Goal: Task Accomplishment & Management: Complete application form

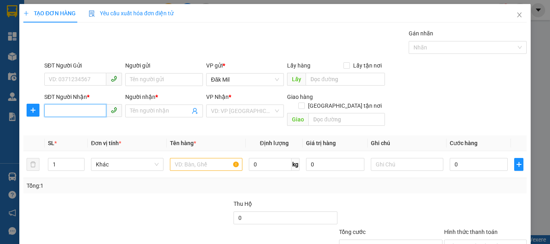
click at [76, 112] on input "SĐT Người Nhận *" at bounding box center [75, 110] width 62 height 13
type input "0913181764"
click at [93, 127] on div "0913181764 - A DUY" at bounding box center [82, 127] width 67 height 9
type input "A DUY"
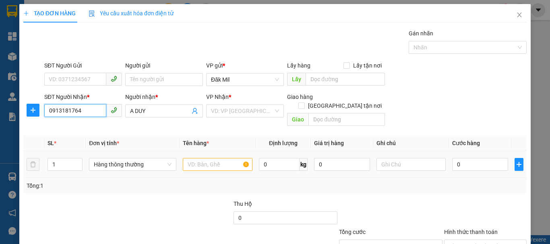
type input "0913181764"
click at [203, 163] on div at bounding box center [218, 165] width 70 height 16
click at [207, 158] on input "text" at bounding box center [218, 164] width 70 height 13
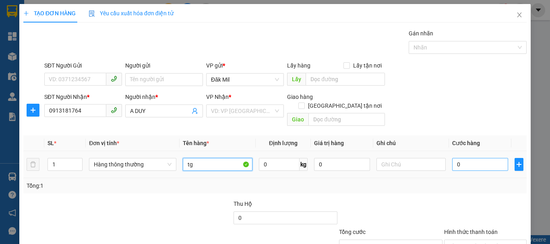
type input "tg"
click at [471, 158] on input "0" at bounding box center [480, 164] width 56 height 13
type input "6"
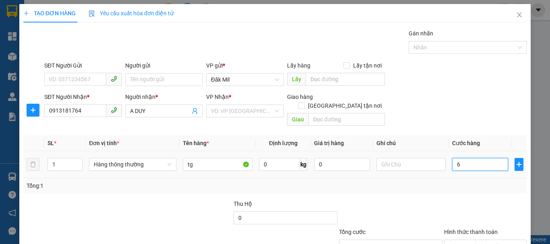
type input "60"
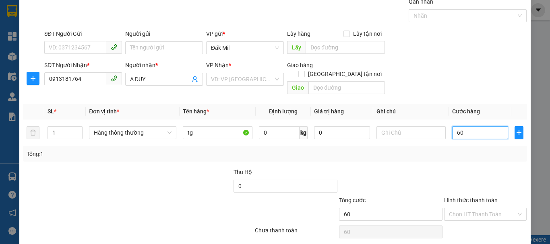
scroll to position [54, 0]
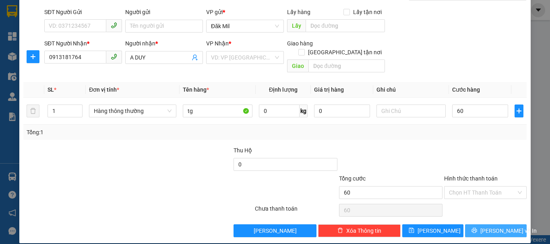
type input "60.000"
click at [481, 225] on button "[PERSON_NAME] và In" at bounding box center [496, 231] width 62 height 13
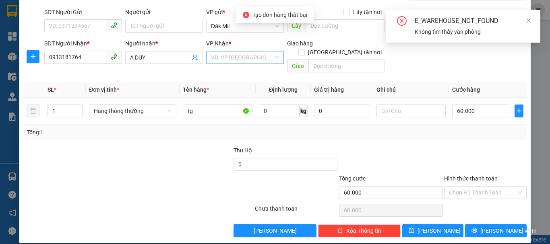
click at [232, 56] on input "search" at bounding box center [242, 58] width 62 height 12
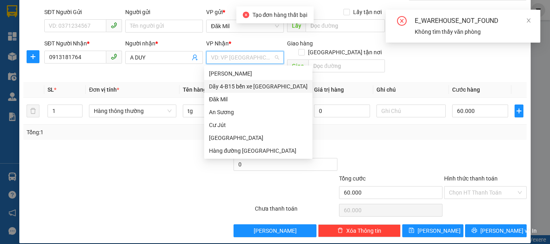
click at [251, 84] on div "Dãy 4-B15 bến xe [GEOGRAPHIC_DATA]" at bounding box center [258, 86] width 99 height 9
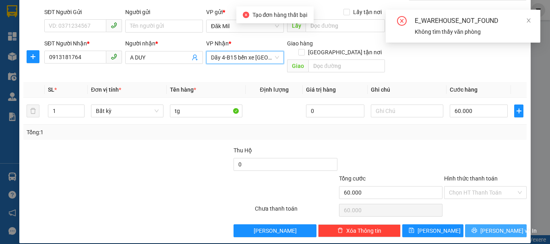
click at [501, 227] on button "[PERSON_NAME] và In" at bounding box center [496, 231] width 62 height 13
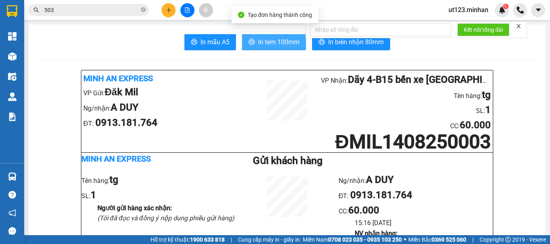
click at [273, 46] on span "In tem 100mm" at bounding box center [278, 42] width 41 height 10
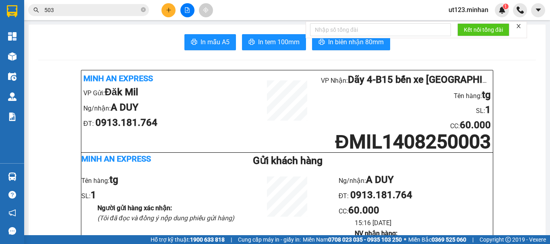
click at [168, 8] on icon "plus" at bounding box center [169, 10] width 6 height 6
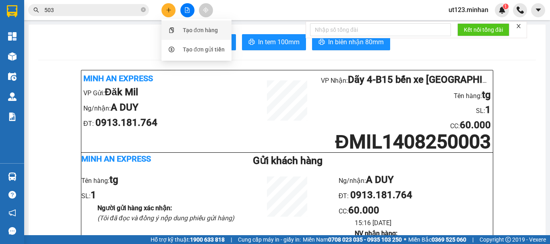
click at [205, 25] on div "Tạo đơn hàng" at bounding box center [196, 30] width 60 height 15
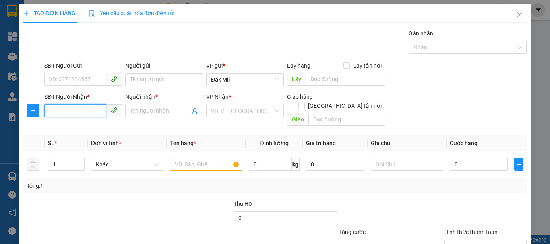
click at [80, 112] on input "SĐT Người Nhận *" at bounding box center [75, 110] width 62 height 13
click at [54, 110] on input "00966381818" at bounding box center [75, 110] width 62 height 13
type input "0966381818"
click at [95, 114] on input "0966381818" at bounding box center [75, 110] width 62 height 13
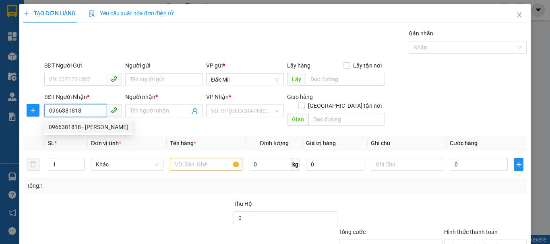
click at [109, 125] on div "0966381818 - NGỌC THÀNH" at bounding box center [88, 127] width 79 height 9
type input "[PERSON_NAME]"
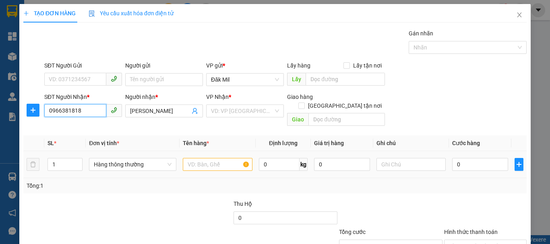
type input "0966381818"
click at [210, 158] on input "text" at bounding box center [218, 164] width 70 height 13
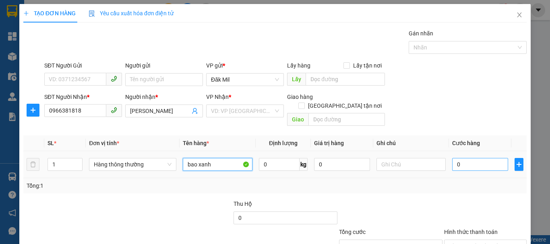
type input "bao xanh"
click at [493, 162] on input "0" at bounding box center [480, 164] width 56 height 13
type input "5"
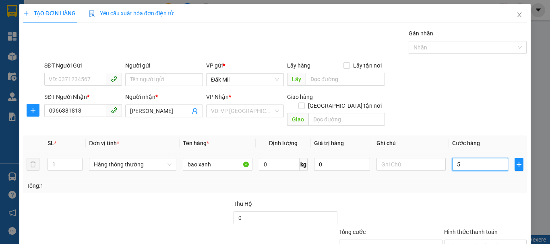
type input "50"
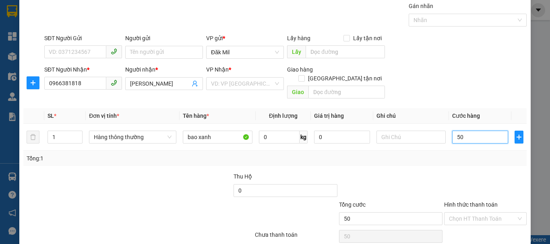
scroll to position [54, 0]
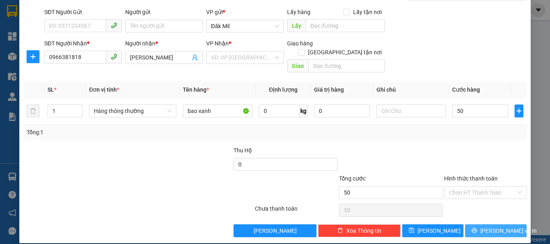
type input "50.000"
click at [487, 227] on span "[PERSON_NAME] và In" at bounding box center [509, 231] width 56 height 9
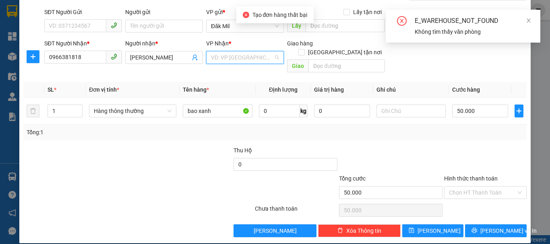
click at [226, 56] on input "search" at bounding box center [242, 58] width 62 height 12
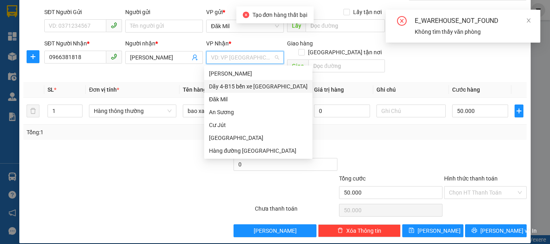
click at [265, 87] on div "Dãy 4-B15 bến xe [GEOGRAPHIC_DATA]" at bounding box center [258, 86] width 99 height 9
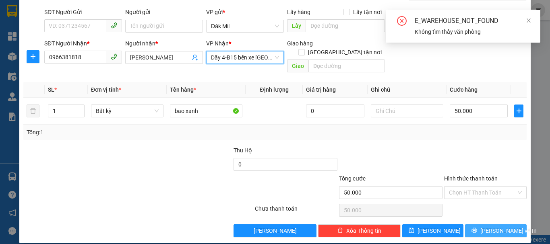
click at [476, 225] on button "[PERSON_NAME] và In" at bounding box center [496, 231] width 62 height 13
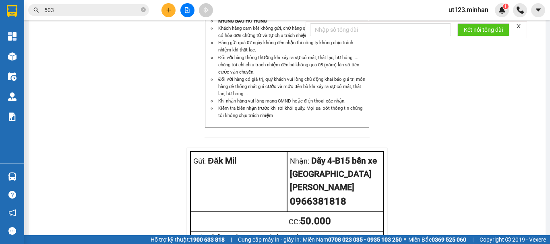
scroll to position [967, 0]
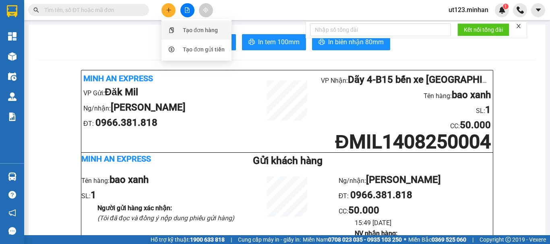
click at [185, 34] on div "Tạo đơn hàng" at bounding box center [200, 30] width 35 height 9
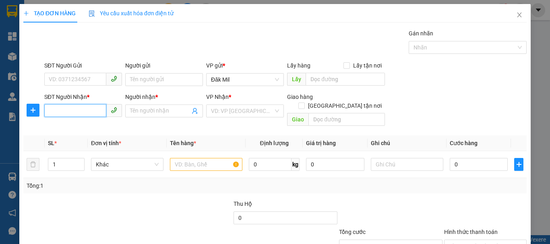
click at [91, 112] on input "SĐT Người Nhận *" at bounding box center [75, 110] width 62 height 13
type input "0969080753"
drag, startPoint x: 74, startPoint y: 123, endPoint x: 79, endPoint y: 130, distance: 9.2
click at [74, 124] on div "0969080753 - thoả" at bounding box center [82, 127] width 67 height 9
type input "thoả"
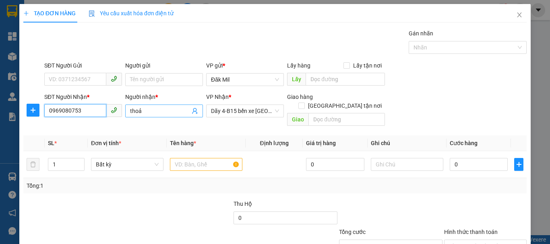
type input "0969080753"
drag, startPoint x: 156, startPoint y: 107, endPoint x: 165, endPoint y: 117, distance: 13.1
click at [156, 111] on input "thoả" at bounding box center [160, 111] width 60 height 9
type input "t"
type input "e Thóa Long"
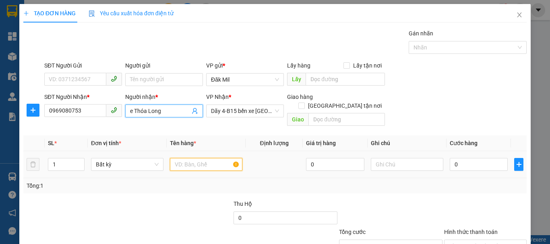
click at [204, 158] on input "text" at bounding box center [206, 164] width 72 height 13
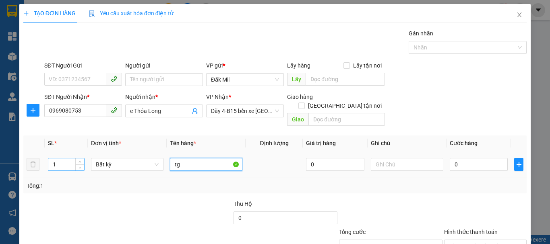
type input "tg"
drag, startPoint x: 62, startPoint y: 153, endPoint x: 48, endPoint y: 161, distance: 16.0
click at [48, 161] on div "1" at bounding box center [66, 164] width 37 height 13
type input "2"
type input "9"
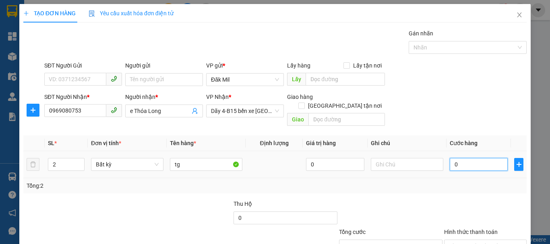
type input "9"
click at [462, 158] on input "9" at bounding box center [479, 164] width 58 height 13
type input "90"
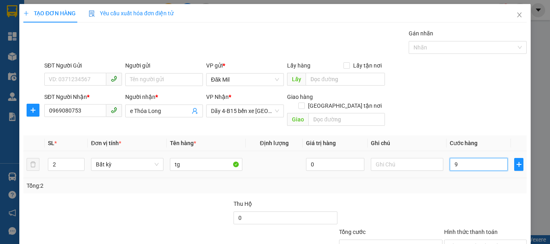
type input "90"
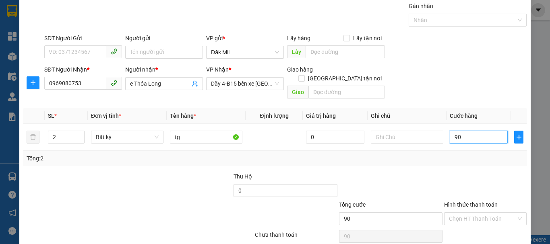
scroll to position [54, 0]
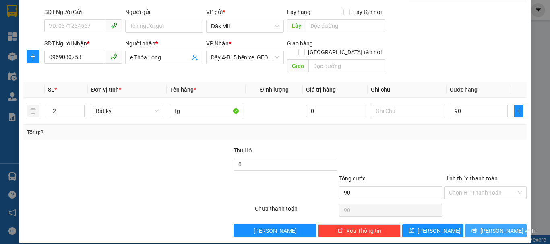
type input "90.000"
click at [479, 225] on button "[PERSON_NAME] và In" at bounding box center [496, 231] width 62 height 13
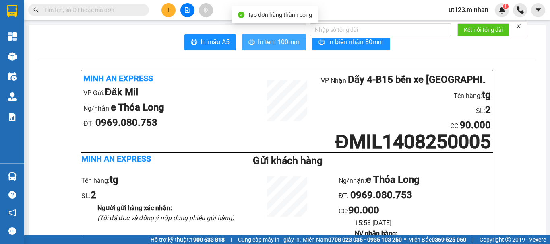
click at [284, 41] on span "In tem 100mm" at bounding box center [278, 42] width 41 height 10
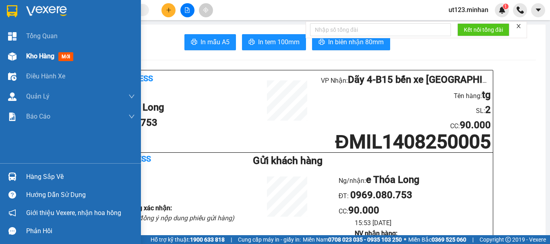
click at [14, 59] on img at bounding box center [12, 56] width 8 height 8
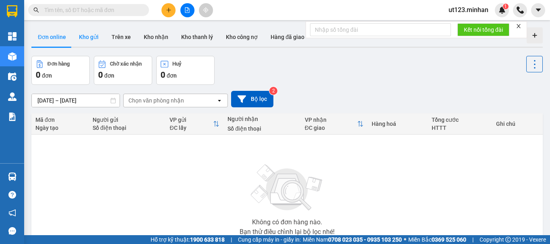
click at [87, 37] on button "Kho gửi" at bounding box center [88, 36] width 33 height 19
type input "[DATE] – [DATE]"
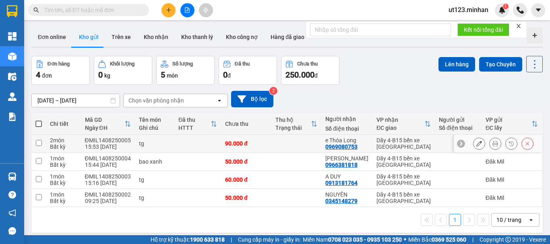
scroll to position [37, 0]
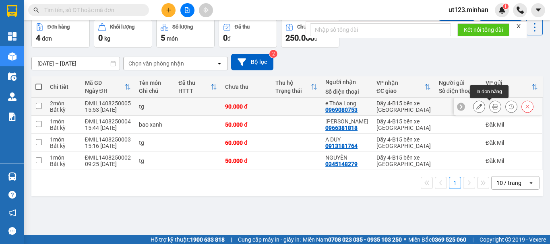
click at [493, 108] on icon at bounding box center [496, 107] width 6 height 6
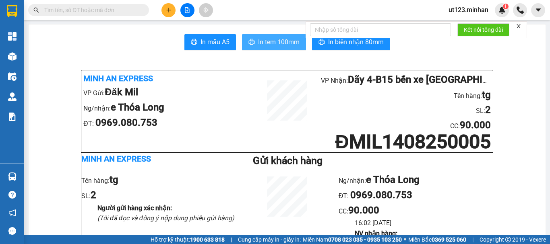
click at [271, 40] on span "In tem 100mm" at bounding box center [278, 42] width 41 height 10
click at [108, 13] on input "text" at bounding box center [91, 10] width 95 height 9
click at [170, 10] on icon "plus" at bounding box center [168, 10] width 4 height 0
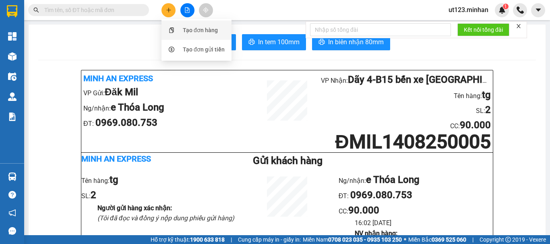
click at [203, 26] on div "Tạo đơn hàng" at bounding box center [200, 30] width 35 height 9
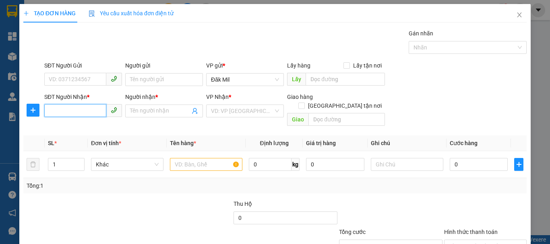
click at [89, 112] on input "SĐT Người Nhận *" at bounding box center [75, 110] width 62 height 13
type input "0"
type input "0985309918"
click at [147, 108] on input "Người nhận *" at bounding box center [160, 111] width 60 height 9
click at [57, 108] on input "0985309918" at bounding box center [75, 110] width 62 height 13
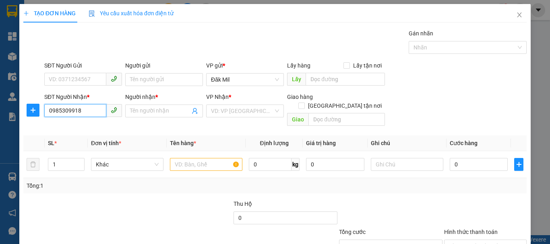
click at [57, 108] on input "0985309918" at bounding box center [75, 110] width 62 height 13
click at [76, 75] on input "SĐT Người Gửi" at bounding box center [75, 79] width 62 height 13
paste input "0985309918"
type input "0985309918"
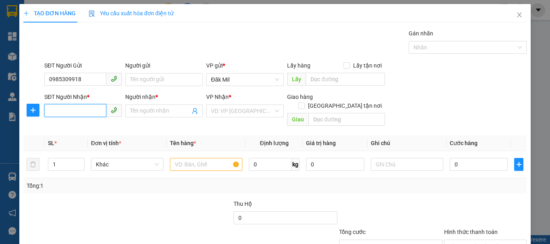
click at [60, 112] on input "SĐT Người Nhận *" at bounding box center [75, 110] width 62 height 13
type input "0868717818"
click at [133, 116] on span at bounding box center [164, 111] width 78 height 13
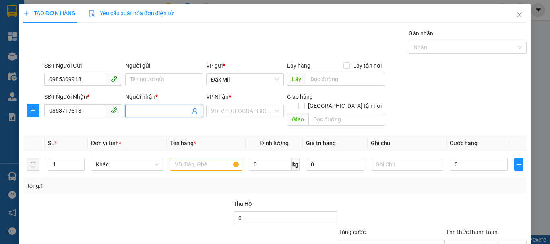
type input "D"
type input "ĐÀO LẠC"
click at [236, 109] on input "search" at bounding box center [242, 111] width 62 height 12
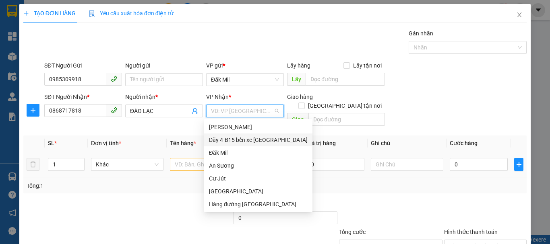
drag, startPoint x: 238, startPoint y: 140, endPoint x: 199, endPoint y: 152, distance: 40.9
click at [237, 140] on div "Dãy 4-B15 bến xe [GEOGRAPHIC_DATA]" at bounding box center [258, 140] width 99 height 9
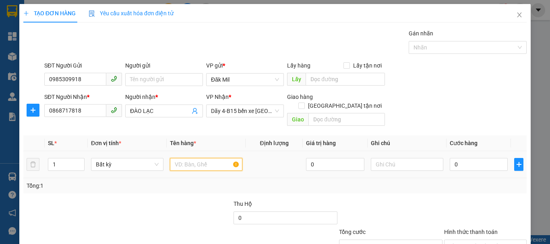
click at [198, 158] on input "text" at bounding box center [206, 164] width 72 height 13
type input "HỘP"
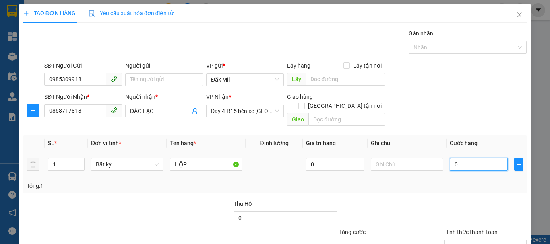
click at [485, 158] on input "0" at bounding box center [479, 164] width 58 height 13
type input "3"
type input "30"
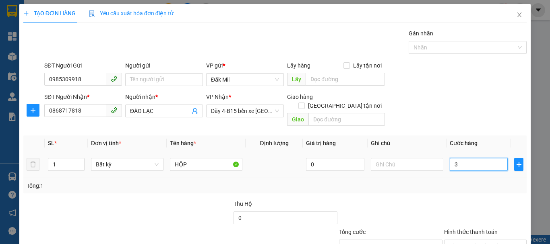
type input "30"
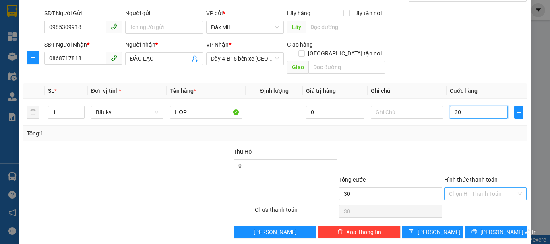
scroll to position [54, 0]
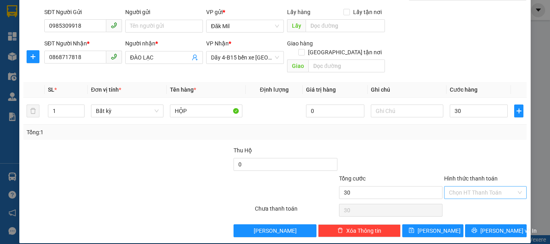
type input "30.000"
click at [481, 187] on input "Hình thức thanh toán" at bounding box center [482, 193] width 67 height 12
click at [479, 195] on div "Tại văn phòng" at bounding box center [481, 200] width 82 height 13
type input "0"
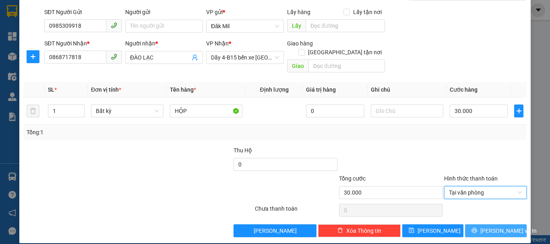
click at [490, 227] on span "[PERSON_NAME] và In" at bounding box center [509, 231] width 56 height 9
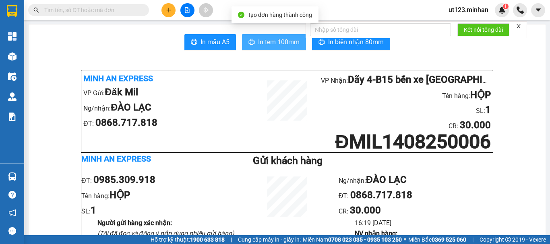
click at [273, 37] on button "In tem 100mm" at bounding box center [274, 42] width 64 height 16
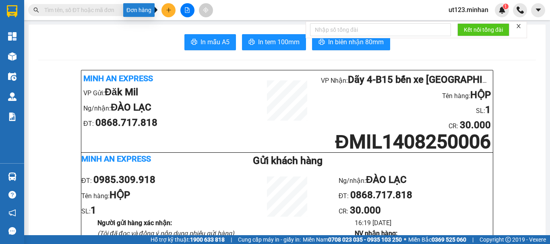
click at [170, 7] on button at bounding box center [169, 10] width 14 height 14
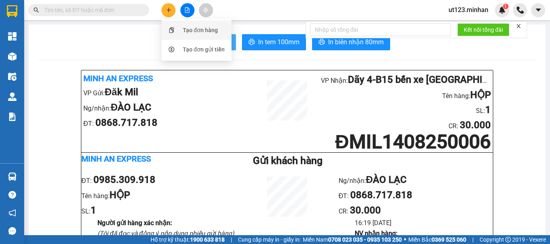
click at [199, 37] on div "Tạo đơn hàng" at bounding box center [196, 30] width 60 height 15
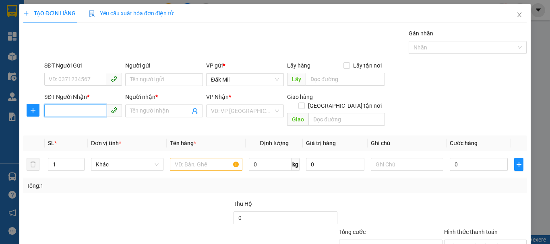
click at [100, 113] on input "SĐT Người Nhận *" at bounding box center [75, 110] width 62 height 13
type input "0972008227"
click at [128, 113] on span at bounding box center [164, 111] width 78 height 13
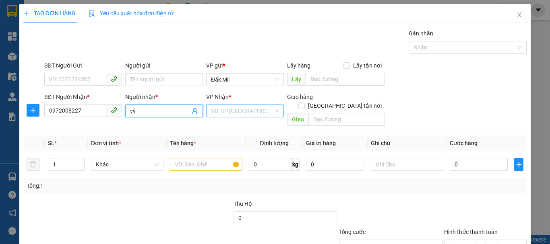
type input "vỹ"
click at [255, 112] on input "search" at bounding box center [242, 111] width 62 height 12
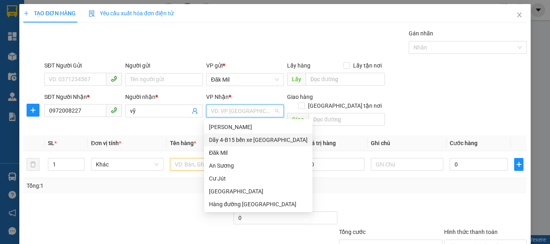
click at [259, 137] on div "Dãy 4-B15 bến xe [GEOGRAPHIC_DATA]" at bounding box center [258, 140] width 99 height 9
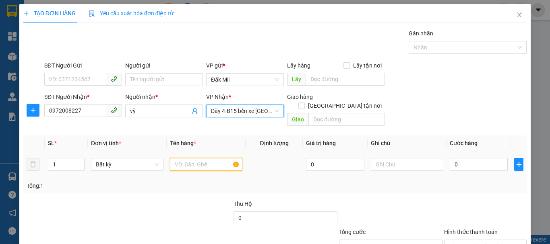
click at [193, 158] on input "text" at bounding box center [206, 164] width 72 height 13
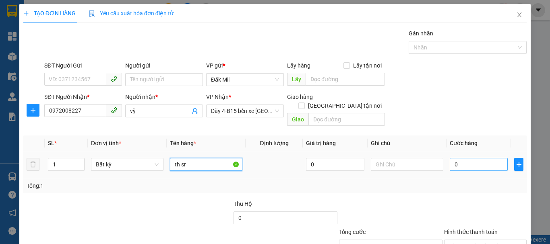
type input "th sr"
type input "9"
type input "90"
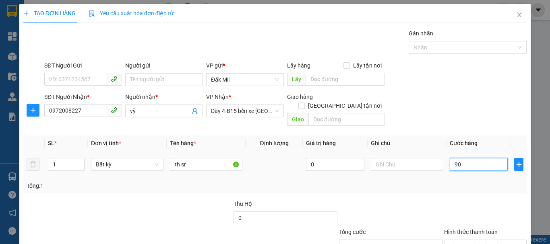
type input "90"
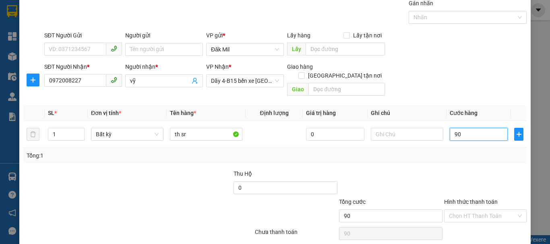
scroll to position [54, 0]
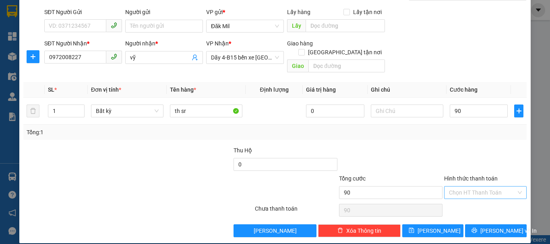
click at [479, 187] on input "Hình thức thanh toán" at bounding box center [482, 193] width 67 height 12
type input "90.000"
click at [479, 203] on div "Tại văn phòng" at bounding box center [481, 200] width 72 height 9
type input "0"
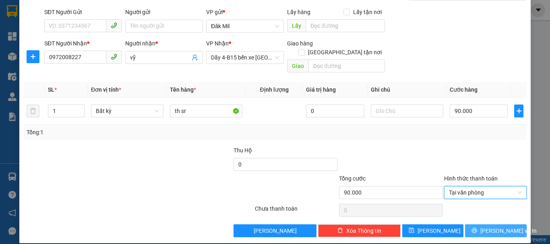
click at [494, 227] on span "[PERSON_NAME] và In" at bounding box center [509, 231] width 56 height 9
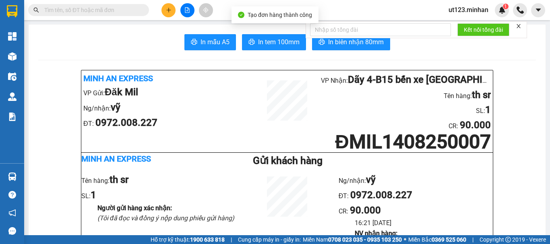
click at [260, 36] on button "In tem 100mm" at bounding box center [274, 42] width 64 height 16
click at [173, 9] on button at bounding box center [169, 10] width 14 height 14
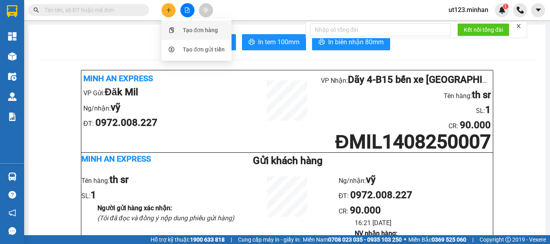
click at [195, 29] on div "Tạo đơn hàng" at bounding box center [200, 30] width 35 height 9
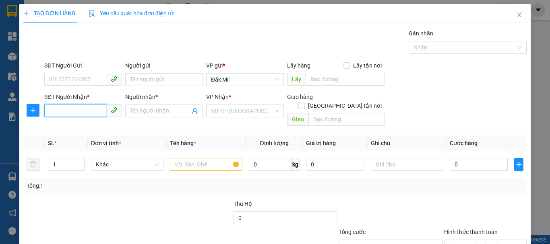
click at [91, 110] on input "SĐT Người Nhận *" at bounding box center [75, 110] width 62 height 13
type input "0333955595"
click at [89, 131] on div "0333955595 - YẾN" at bounding box center [82, 127] width 67 height 9
type input "YẾN"
type input "0333955595"
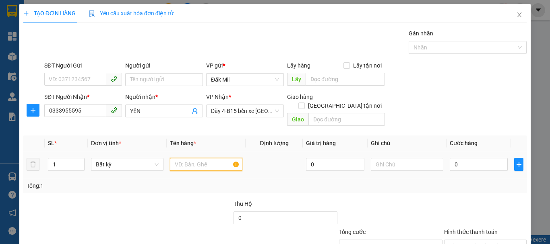
click at [203, 158] on input "text" at bounding box center [206, 164] width 72 height 13
type input "y"
type input "túm"
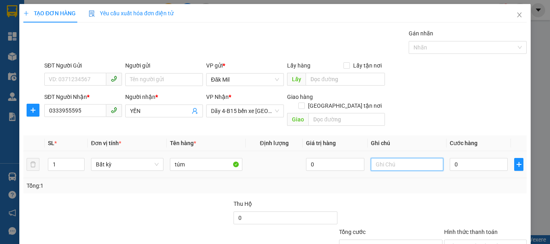
click at [385, 158] on input "text" at bounding box center [407, 164] width 72 height 13
drag, startPoint x: 479, startPoint y: 155, endPoint x: 474, endPoint y: 155, distance: 4.9
click at [478, 158] on input "0" at bounding box center [479, 164] width 58 height 13
type input "4"
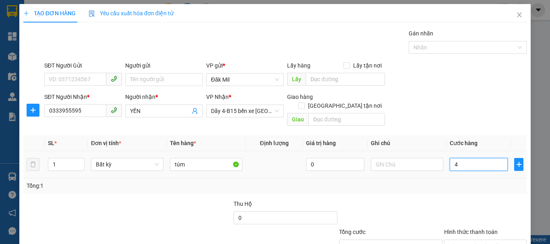
type input "4"
type input "40"
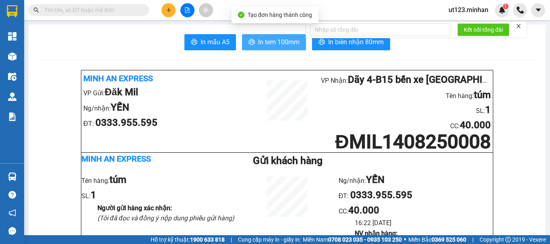
click at [258, 40] on span "In tem 100mm" at bounding box center [278, 42] width 41 height 10
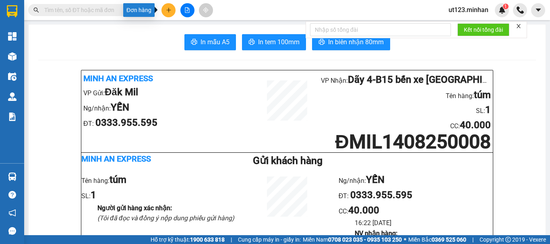
click at [166, 12] on icon "plus" at bounding box center [169, 10] width 6 height 6
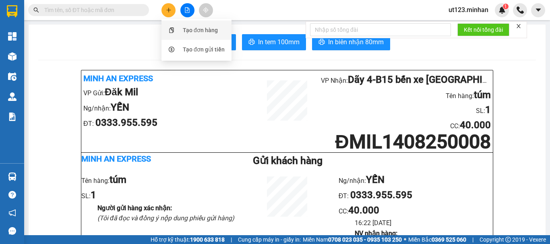
click at [186, 30] on div "Tạo đơn hàng" at bounding box center [200, 30] width 35 height 9
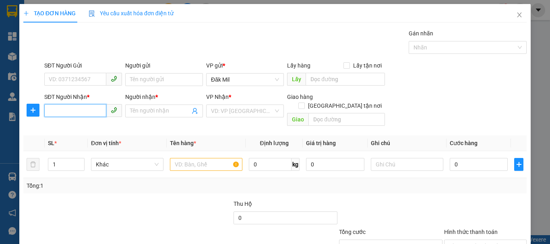
click at [90, 111] on input "SĐT Người Nhận *" at bounding box center [75, 110] width 62 height 13
click at [79, 111] on input "SĐT Người Nhận *" at bounding box center [75, 110] width 62 height 13
type input "0796789399"
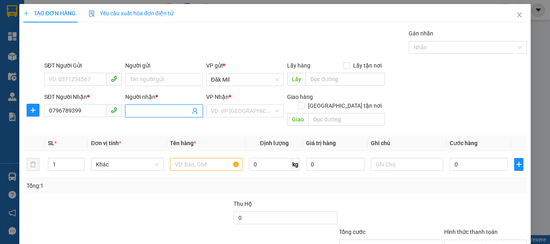
click at [145, 106] on span at bounding box center [164, 111] width 78 height 13
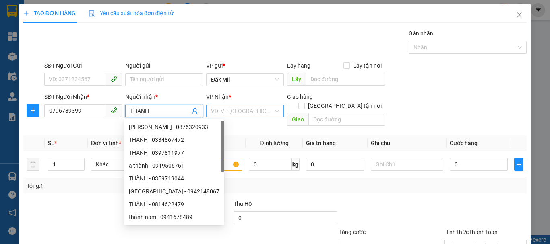
type input "THÀNH"
click at [222, 109] on input "search" at bounding box center [242, 111] width 62 height 12
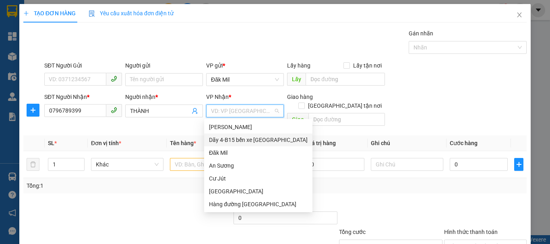
click at [256, 136] on div "Dãy 4-B15 bến xe [GEOGRAPHIC_DATA]" at bounding box center [258, 140] width 99 height 9
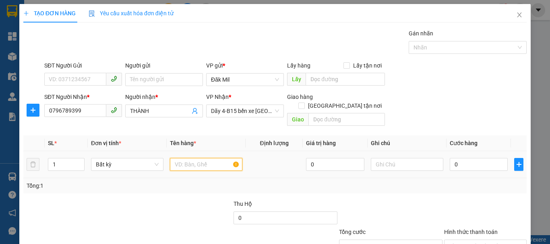
click at [188, 159] on input "text" at bounding box center [206, 164] width 72 height 13
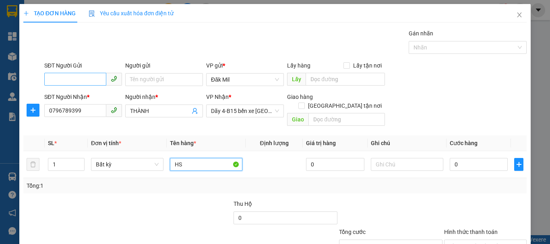
type input "HS"
click at [70, 75] on input "SĐT Người Gửi" at bounding box center [75, 79] width 62 height 13
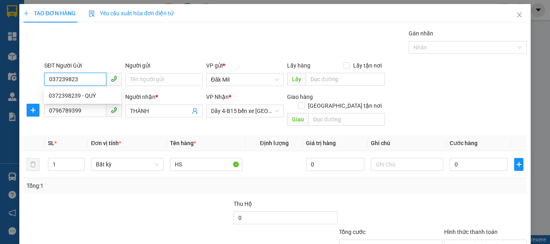
type input "0372398239"
click at [86, 100] on div "0372398239 - QUÝ" at bounding box center [82, 95] width 67 height 9
type input "QUÝ"
type input "0372398239"
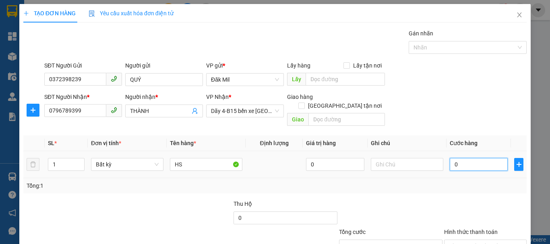
click at [462, 158] on input "0" at bounding box center [479, 164] width 58 height 13
click at [485, 240] on input "Hình thức thanh toán" at bounding box center [482, 246] width 67 height 12
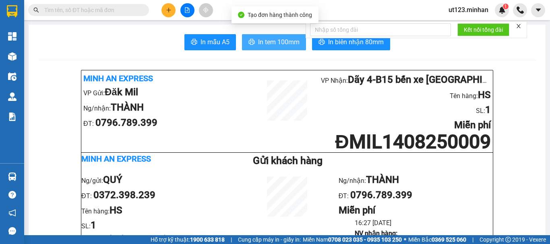
click at [273, 47] on span "In tem 100mm" at bounding box center [278, 42] width 41 height 10
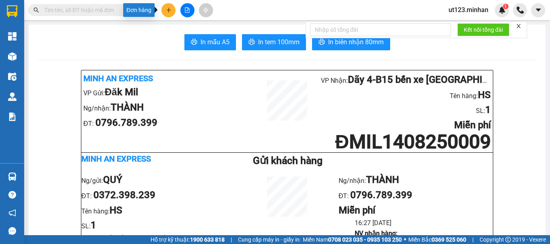
click at [173, 14] on button at bounding box center [169, 10] width 14 height 14
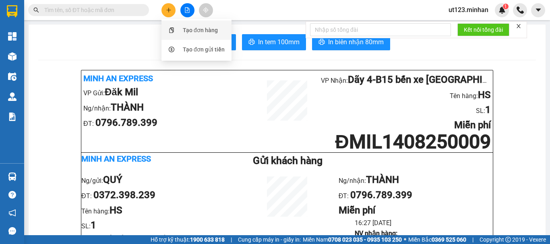
click at [184, 28] on div "Tạo đơn hàng" at bounding box center [200, 30] width 35 height 9
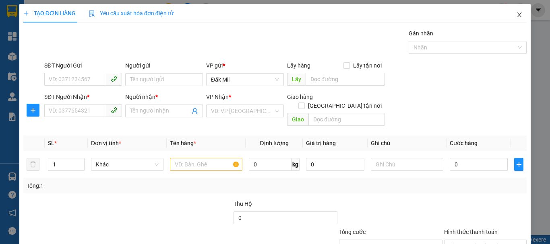
click at [512, 10] on span "Close" at bounding box center [519, 15] width 23 height 23
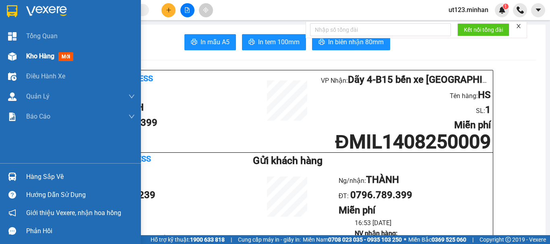
click at [22, 59] on div "Kho hàng mới" at bounding box center [70, 56] width 141 height 20
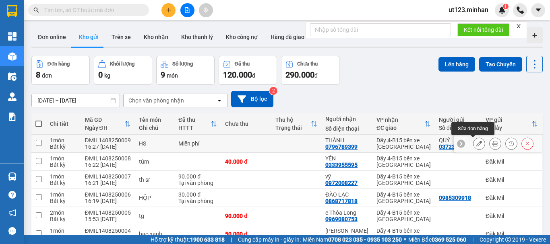
click at [476, 144] on icon at bounding box center [479, 144] width 6 height 6
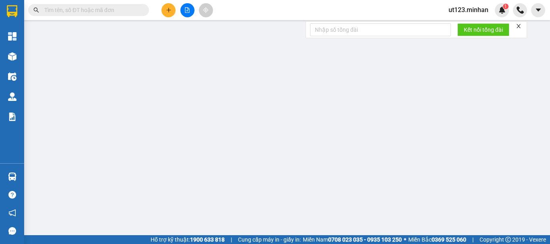
type input "0372398239"
type input "QUÝ"
type input "0796789399"
type input "THÀNH"
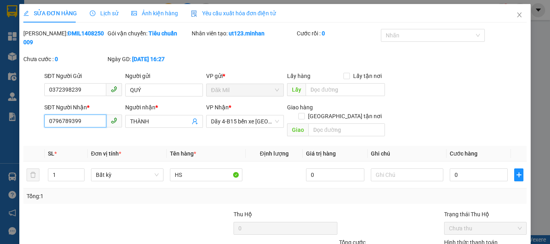
click at [68, 115] on input "0796789399" at bounding box center [75, 121] width 62 height 13
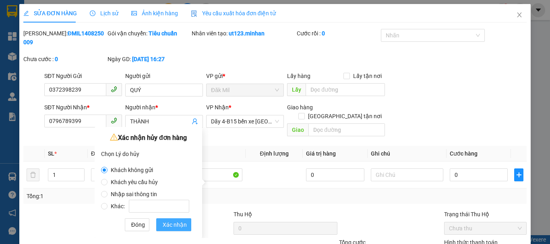
drag, startPoint x: 173, startPoint y: 224, endPoint x: 254, endPoint y: 181, distance: 91.9
click at [174, 223] on span "Xác nhận" at bounding box center [175, 225] width 24 height 9
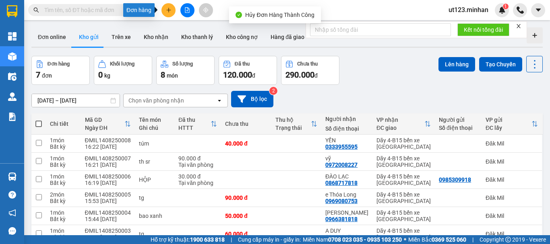
click at [172, 12] on button at bounding box center [169, 10] width 14 height 14
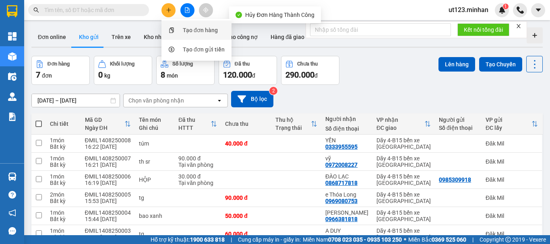
click at [190, 33] on div "Tạo đơn hàng" at bounding box center [200, 30] width 35 height 9
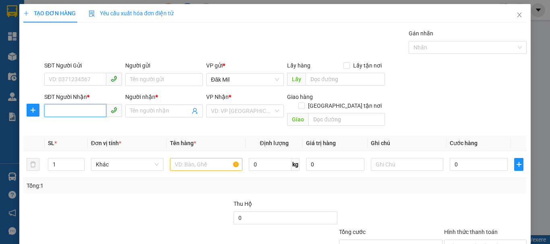
click at [83, 109] on input "SĐT Người Nhận *" at bounding box center [75, 110] width 62 height 13
paste input "0796789399"
type input "0796789399"
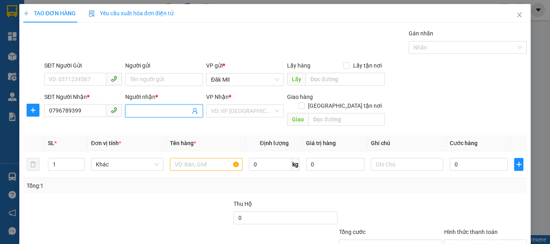
click at [166, 113] on input "Người nhận *" at bounding box center [160, 111] width 60 height 9
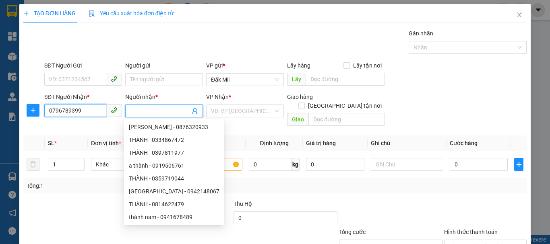
click at [92, 116] on input "0796789399" at bounding box center [75, 110] width 62 height 13
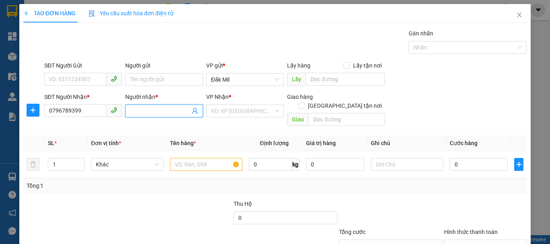
click at [165, 106] on span at bounding box center [164, 111] width 78 height 13
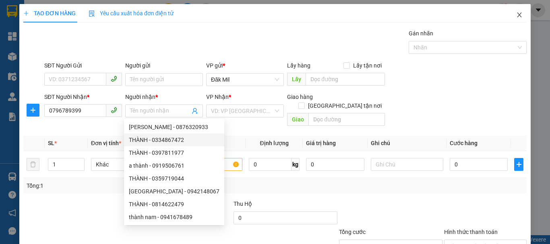
click at [518, 14] on icon "close" at bounding box center [520, 14] width 4 height 5
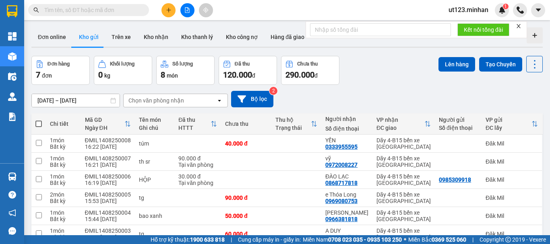
click at [71, 7] on input "text" at bounding box center [91, 10] width 95 height 9
paste input "0796789399"
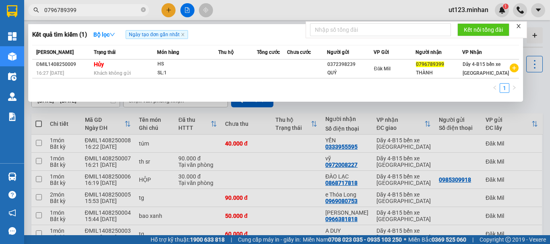
type input "0796789399"
drag, startPoint x: 160, startPoint y: 8, endPoint x: 178, endPoint y: 12, distance: 19.0
click at [161, 9] on div at bounding box center [275, 122] width 550 height 244
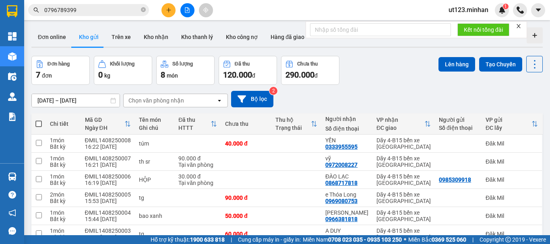
click at [174, 13] on button at bounding box center [169, 10] width 14 height 14
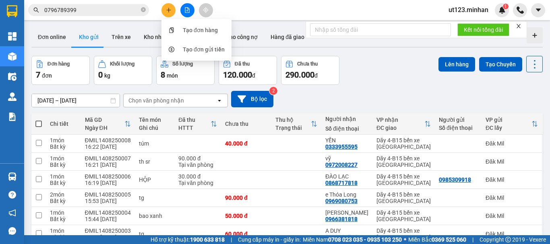
click at [203, 40] on li "Tạo đơn gửi tiền" at bounding box center [197, 49] width 70 height 19
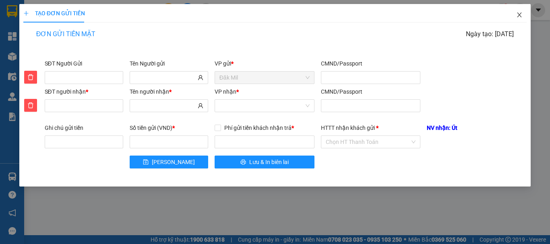
click at [520, 17] on icon "close" at bounding box center [520, 14] width 4 height 5
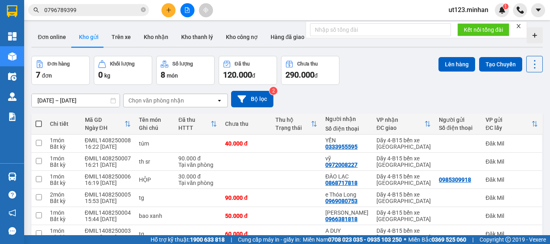
click at [168, 10] on icon "plus" at bounding box center [169, 10] width 6 height 6
click at [185, 25] on div "Tạo đơn hàng" at bounding box center [196, 30] width 60 height 15
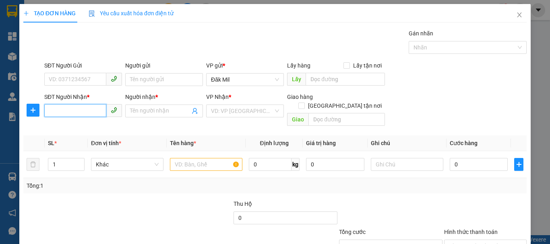
click at [65, 109] on input "SĐT Người Nhận *" at bounding box center [75, 110] width 62 height 13
paste input "0796789399"
type input "0796789399"
click at [158, 109] on input "Người nhận *" at bounding box center [160, 111] width 60 height 9
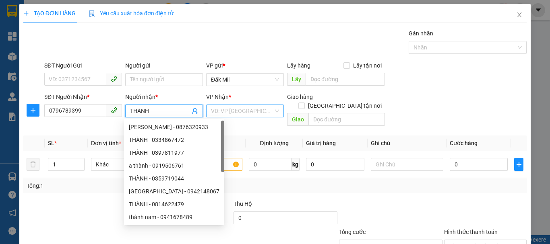
type input "THÀNH"
click at [231, 110] on input "search" at bounding box center [242, 111] width 62 height 12
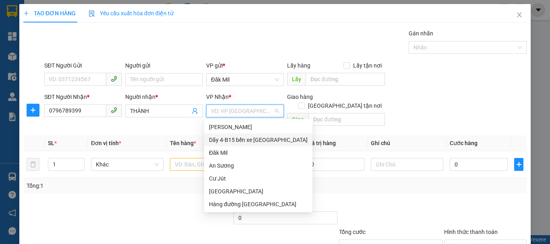
click at [250, 141] on div "Dãy 4-B15 bến xe [GEOGRAPHIC_DATA]" at bounding box center [258, 140] width 99 height 9
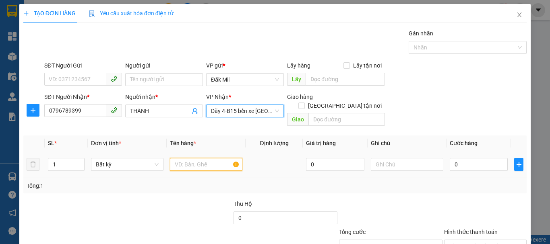
click at [205, 159] on input "text" at bounding box center [206, 164] width 72 height 13
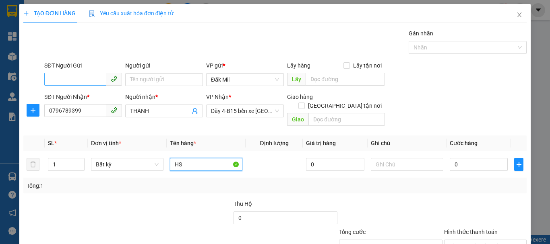
type input "HS"
click at [88, 78] on input "SĐT Người Gửi" at bounding box center [75, 79] width 62 height 13
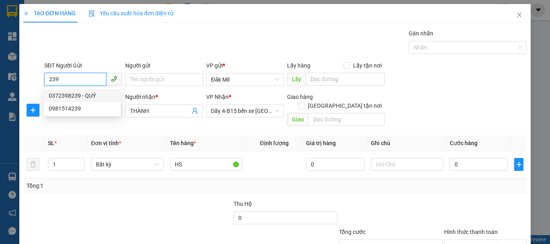
click at [96, 96] on div "0372398239 - QUÝ" at bounding box center [82, 95] width 67 height 9
type input "0372398239"
type input "QUÝ"
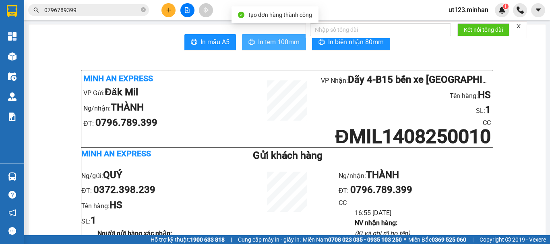
click at [279, 46] on span "In tem 100mm" at bounding box center [278, 42] width 41 height 10
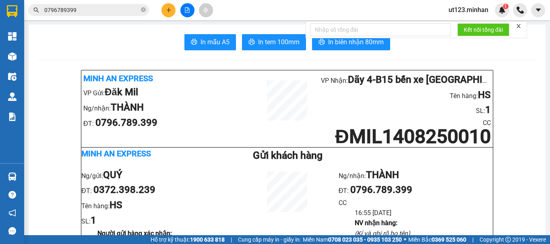
click at [75, 13] on input "0796789399" at bounding box center [91, 10] width 95 height 9
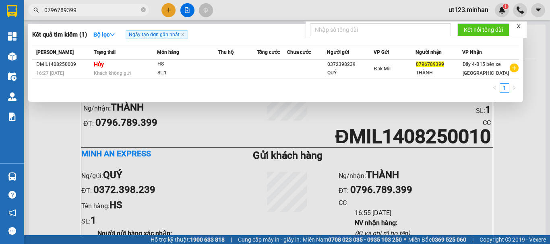
click at [75, 13] on input "0796789399" at bounding box center [91, 10] width 95 height 9
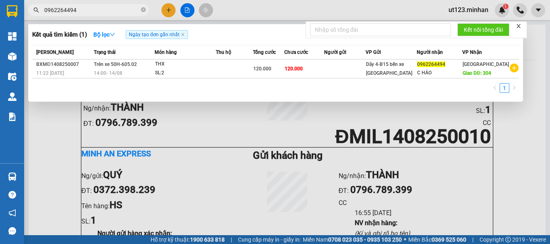
type input "0962264494"
click at [166, 13] on div at bounding box center [275, 122] width 550 height 244
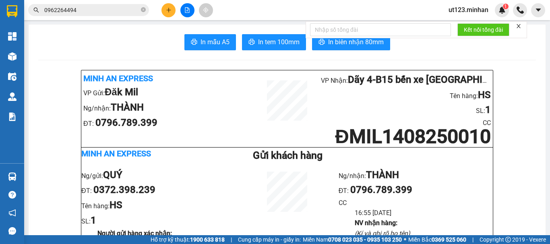
click at [168, 12] on icon "plus" at bounding box center [169, 10] width 6 height 6
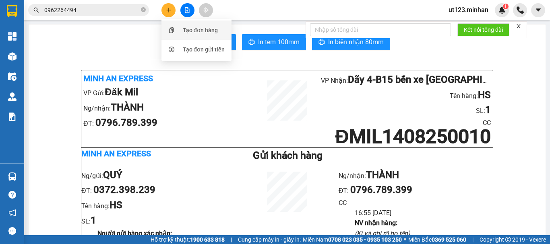
click at [183, 27] on div "Tạo đơn hàng" at bounding box center [200, 30] width 35 height 9
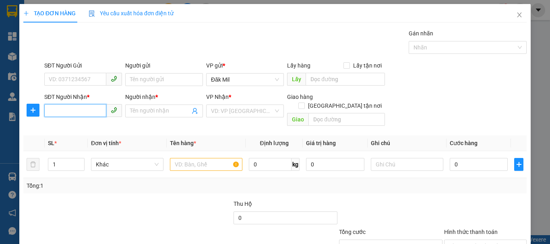
click at [81, 105] on input "SĐT Người Nhận *" at bounding box center [75, 110] width 62 height 13
click at [80, 108] on input "SĐT Người Nhận *" at bounding box center [75, 110] width 62 height 13
click at [173, 110] on input "Người nhận *" at bounding box center [160, 111] width 60 height 9
click at [87, 114] on input "0913817997" at bounding box center [75, 110] width 62 height 13
click at [83, 114] on input "0913817997" at bounding box center [75, 110] width 62 height 13
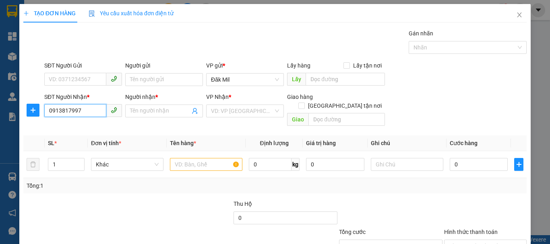
click at [83, 114] on input "0913817997" at bounding box center [75, 110] width 62 height 13
type input "0913919357"
click at [138, 110] on input "Người nhận *" at bounding box center [160, 111] width 60 height 9
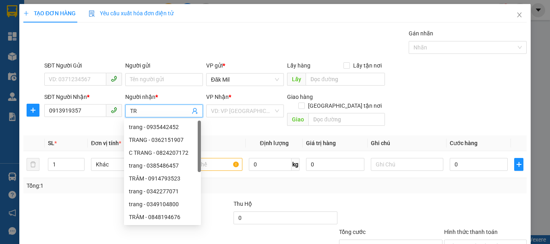
type input "T"
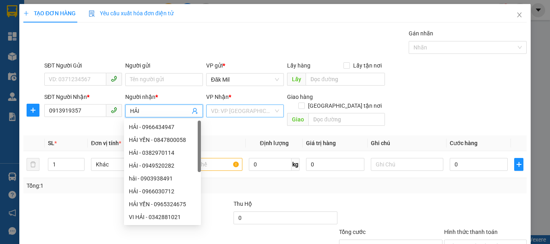
type input "HẢI"
click at [265, 108] on input "search" at bounding box center [242, 111] width 62 height 12
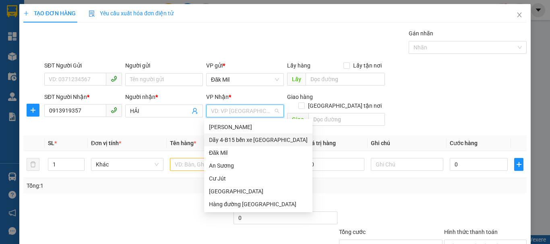
click at [250, 139] on div "Dãy 4-B15 bến xe [GEOGRAPHIC_DATA]" at bounding box center [258, 140] width 99 height 9
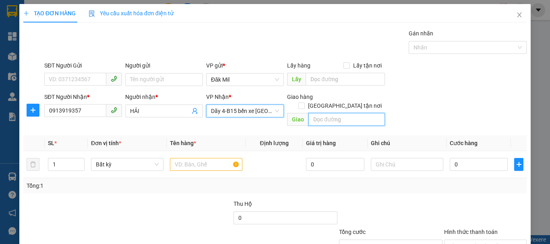
click at [322, 113] on input "text" at bounding box center [347, 119] width 77 height 13
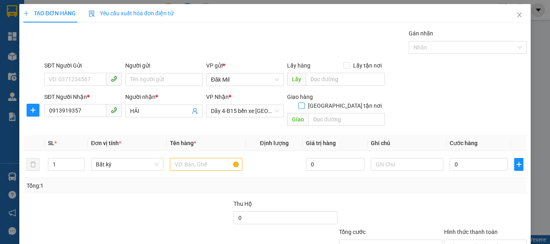
click at [304, 103] on input "[GEOGRAPHIC_DATA] tận nơi" at bounding box center [301, 106] width 6 height 6
checkbox input "true"
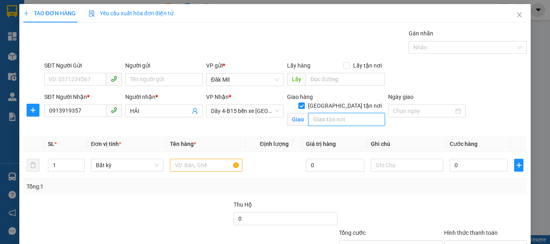
click at [335, 113] on input "text" at bounding box center [347, 119] width 77 height 13
type input "39Đ.D10 KHU DÂN CƯ AN [GEOGRAPHIC_DATA], [GEOGRAPHIC_DATA], [GEOGRAPHIC_DATA]"
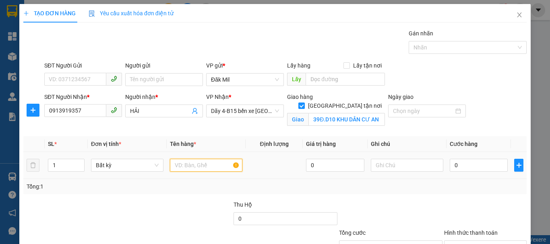
click at [191, 169] on input "text" at bounding box center [206, 165] width 72 height 13
type input "TG"
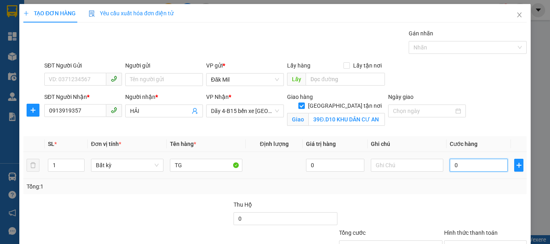
click at [479, 162] on input "0" at bounding box center [479, 165] width 58 height 13
type input "4"
type input "40"
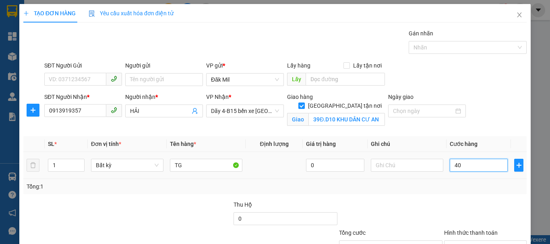
type input "40"
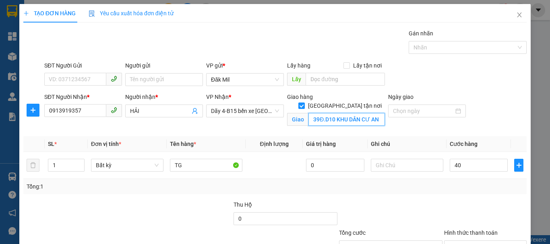
click at [349, 113] on input "39Đ.D10 KHU DÂN CƯ AN [GEOGRAPHIC_DATA], [GEOGRAPHIC_DATA], [GEOGRAPHIC_DATA]" at bounding box center [347, 119] width 77 height 13
type input "40.000"
click at [349, 113] on input "39Đ.D10 KHU DÂN CƯ AN [GEOGRAPHIC_DATA], [GEOGRAPHIC_DATA], [GEOGRAPHIC_DATA]" at bounding box center [347, 119] width 77 height 13
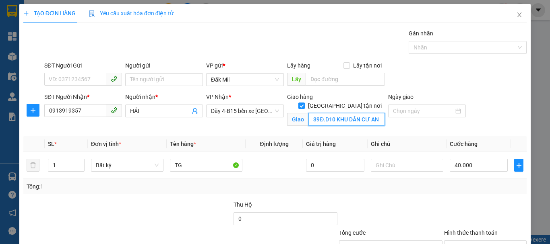
click at [349, 113] on input "39Đ.D10 KHU DÂN CƯ AN [GEOGRAPHIC_DATA], [GEOGRAPHIC_DATA], [GEOGRAPHIC_DATA]" at bounding box center [347, 119] width 77 height 13
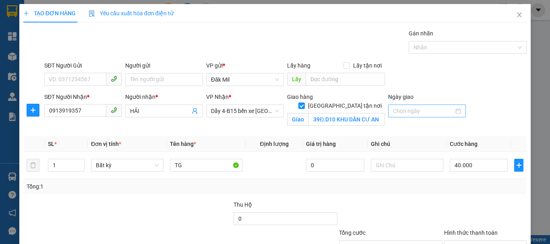
click at [401, 109] on input "Ngày giao" at bounding box center [423, 111] width 61 height 9
drag, startPoint x: 420, startPoint y: 92, endPoint x: 429, endPoint y: 104, distance: 14.7
click at [420, 92] on form "SĐT Người Gửi VD: 0371234567 Người gửi Tên người gửi VP gửi * Đăk Mil Lấy hàng …" at bounding box center [274, 95] width 503 height 69
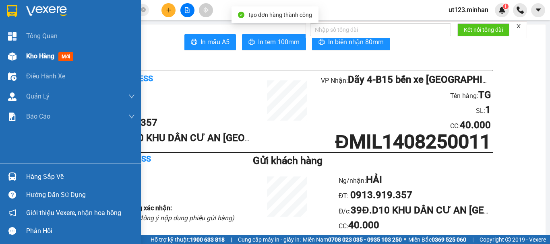
click at [19, 55] on div at bounding box center [12, 57] width 14 height 14
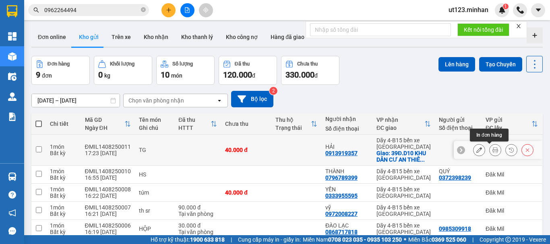
click at [474, 152] on button at bounding box center [479, 150] width 11 height 14
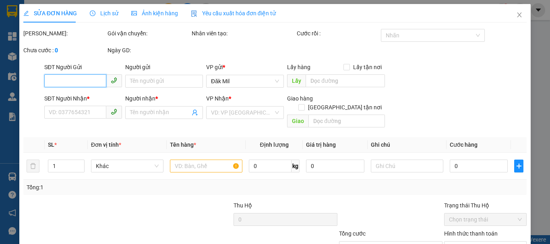
type input "0913919357"
type input "HẢI"
checkbox input "true"
type input "39Đ.D10 KHU DÂN CƯ AN [GEOGRAPHIC_DATA], [GEOGRAPHIC_DATA], [GEOGRAPHIC_DATA]"
type input "40.000"
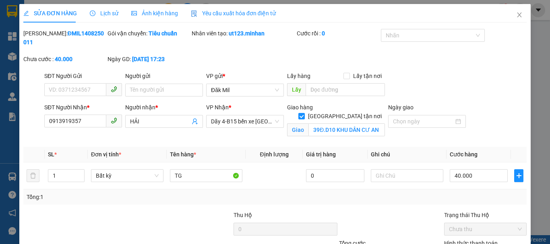
click at [481, 239] on div "Hình thức thanh toán" at bounding box center [485, 245] width 83 height 12
drag, startPoint x: 480, startPoint y: 191, endPoint x: 480, endPoint y: 197, distance: 5.6
type input "0"
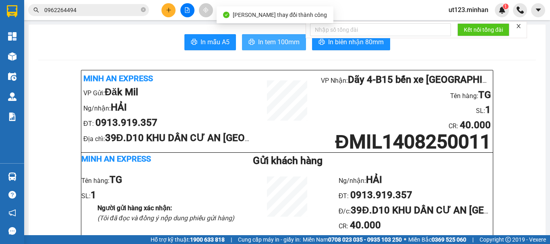
click at [282, 44] on span "In tem 100mm" at bounding box center [278, 42] width 41 height 10
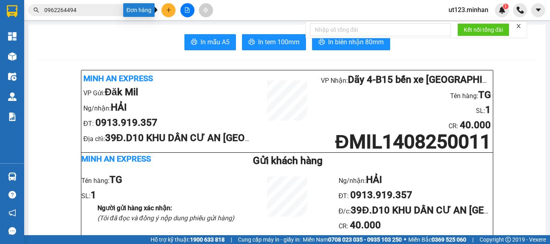
click at [172, 6] on button at bounding box center [169, 10] width 14 height 14
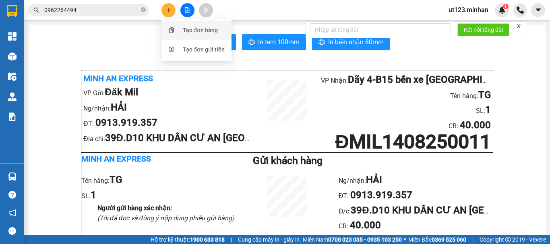
click at [183, 32] on div "Tạo đơn hàng" at bounding box center [200, 30] width 35 height 9
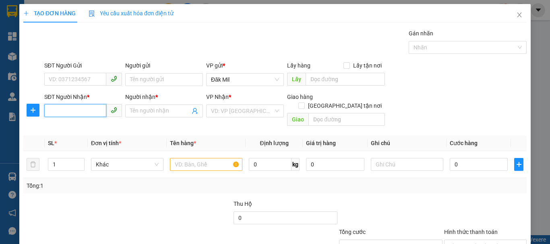
click at [72, 109] on input "SĐT Người Nhận *" at bounding box center [75, 110] width 62 height 13
type input "0937555516"
click at [89, 129] on div "0937555516 - thọ" at bounding box center [82, 127] width 67 height 9
type input "thọ"
type input "0937555516"
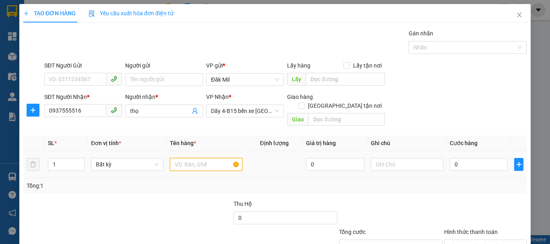
click at [202, 158] on input "text" at bounding box center [206, 164] width 72 height 13
type input "TG"
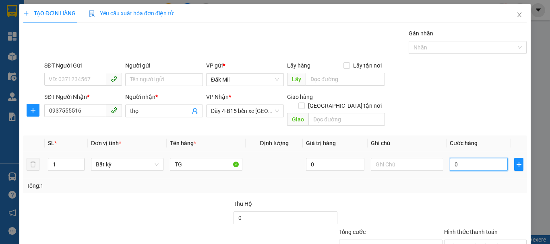
click at [487, 158] on input "0" at bounding box center [479, 164] width 58 height 13
type input "5"
type input "50"
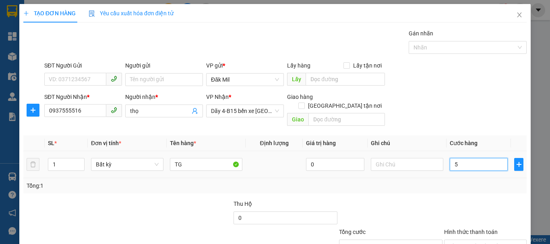
type input "50"
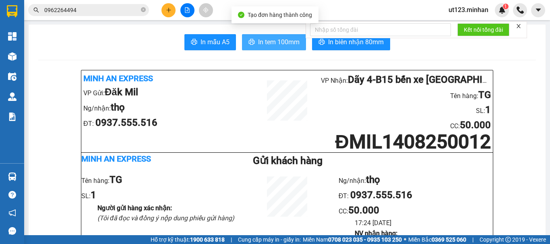
click at [267, 43] on span "In tem 100mm" at bounding box center [278, 42] width 41 height 10
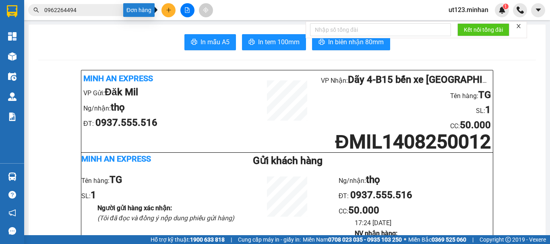
click at [164, 12] on button at bounding box center [169, 10] width 14 height 14
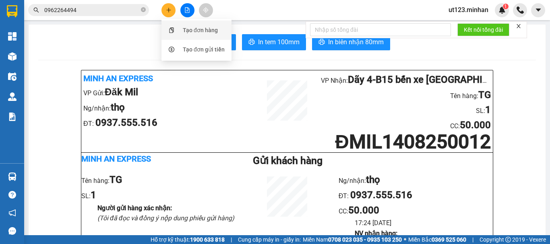
click at [174, 26] on div at bounding box center [171, 30] width 10 height 9
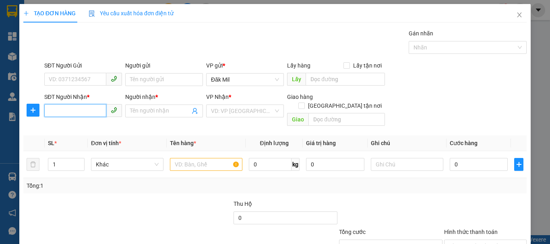
drag, startPoint x: 87, startPoint y: 108, endPoint x: 81, endPoint y: 111, distance: 7.4
click at [86, 108] on input "SĐT Người Nhận *" at bounding box center [75, 110] width 62 height 13
type input "0909227924"
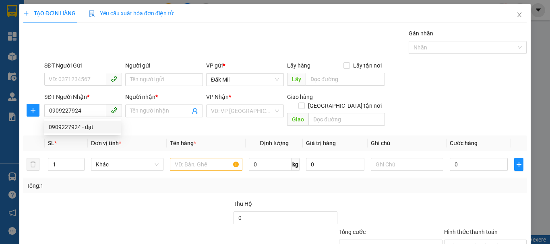
drag, startPoint x: 92, startPoint y: 135, endPoint x: 99, endPoint y: 130, distance: 9.3
click at [92, 135] on div "0909227924 0909227924 - đạt" at bounding box center [82, 127] width 77 height 16
click at [99, 126] on div "Transit Pickup Surcharge Ids Transit Deliver Surcharge Ids Transit Deliver Surc…" at bounding box center [274, 160] width 503 height 262
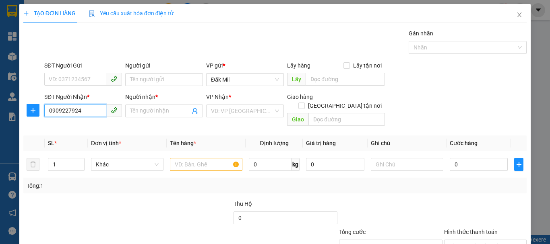
click at [89, 113] on input "0909227924" at bounding box center [75, 110] width 62 height 13
click at [92, 127] on div "0909227924 - đạt" at bounding box center [82, 127] width 67 height 9
type input "đạt"
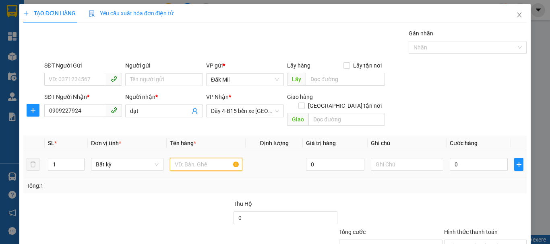
click at [220, 158] on input "text" at bounding box center [206, 164] width 72 height 13
type input "[GEOGRAPHIC_DATA]"
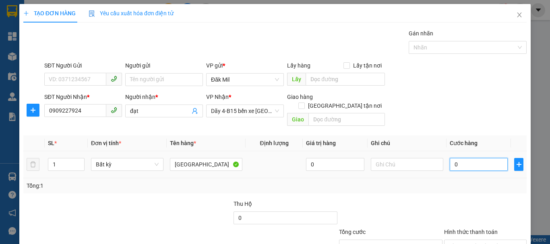
click at [481, 161] on input "0" at bounding box center [479, 164] width 58 height 13
type input "4"
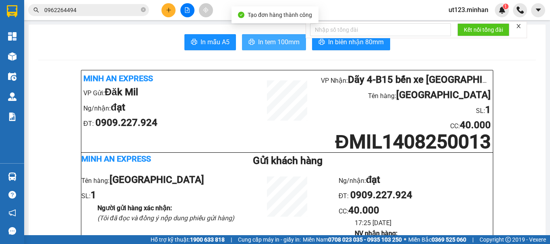
click at [244, 45] on button "In tem 100mm" at bounding box center [274, 42] width 64 height 16
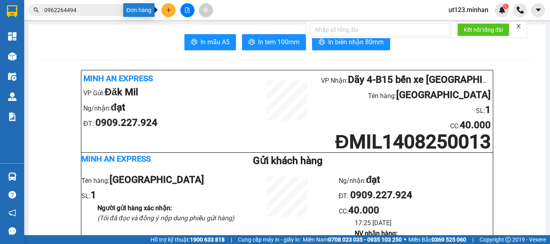
click at [167, 6] on button at bounding box center [169, 10] width 14 height 14
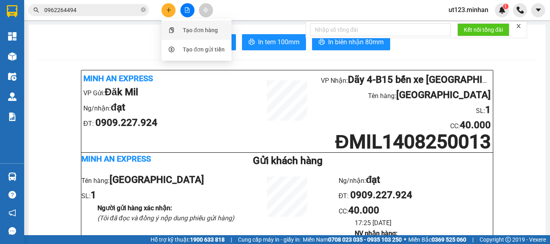
click at [185, 27] on div "Tạo đơn hàng" at bounding box center [200, 30] width 35 height 9
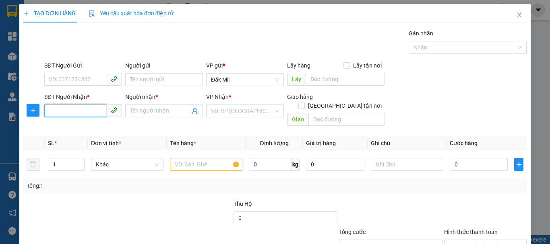
click at [67, 110] on input "SĐT Người Nhận *" at bounding box center [75, 110] width 62 height 13
type input "0913847997"
click at [97, 130] on div "0913847997 - CHÚ TIẾN" at bounding box center [82, 127] width 67 height 9
type input "CHÚ TIẾN"
type input "0913847997"
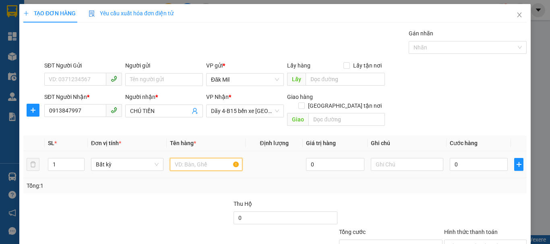
click at [205, 158] on input "text" at bounding box center [206, 164] width 72 height 13
type input "[GEOGRAPHIC_DATA]"
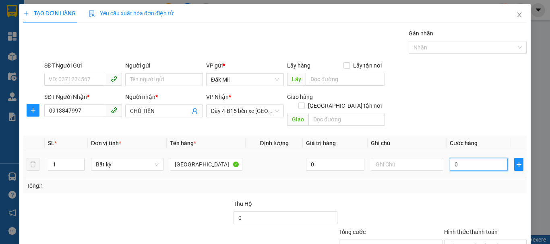
click at [476, 158] on input "0" at bounding box center [479, 164] width 58 height 13
type input "5"
type input "0"
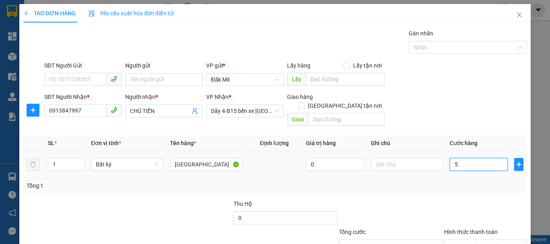
type input "0"
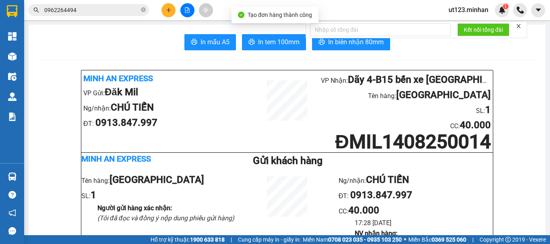
click at [164, 14] on button at bounding box center [169, 10] width 14 height 14
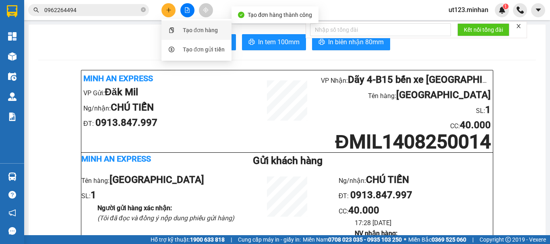
click at [190, 29] on div "Tạo đơn hàng" at bounding box center [200, 30] width 35 height 9
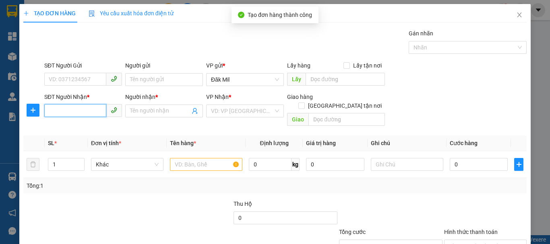
click at [84, 108] on input "SĐT Người Nhận *" at bounding box center [75, 110] width 62 height 13
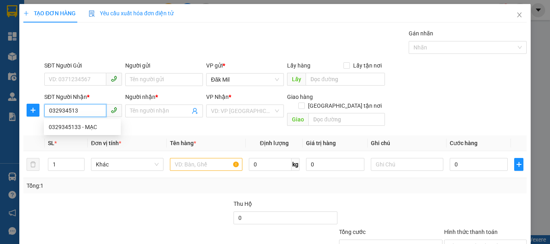
type input "0329345133"
click at [97, 124] on div "0329345133 - MẠC" at bounding box center [82, 127] width 67 height 9
type input "MẠC"
type input "0329345133"
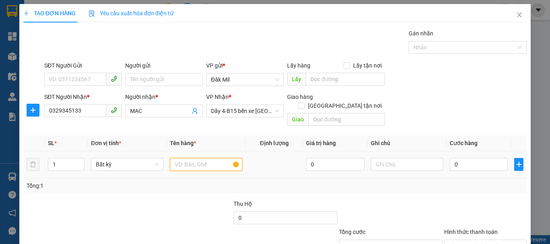
click at [201, 158] on input "text" at bounding box center [206, 164] width 72 height 13
type input "TG"
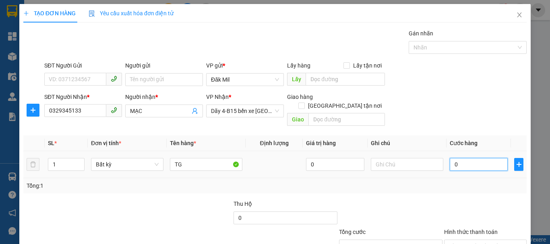
click at [472, 158] on input "0" at bounding box center [479, 164] width 58 height 13
click at [483, 213] on div "Transit Pickup Surcharge Ids Transit Deliver Surcharge Ids Transit Deliver Surc…" at bounding box center [274, 160] width 503 height 262
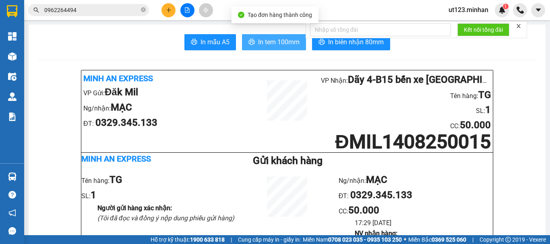
drag, startPoint x: 294, startPoint y: 50, endPoint x: 288, endPoint y: 45, distance: 7.7
click at [288, 44] on span "In tem 100mm" at bounding box center [278, 42] width 41 height 10
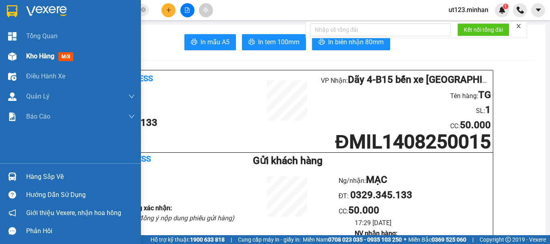
click at [19, 53] on div at bounding box center [12, 57] width 14 height 14
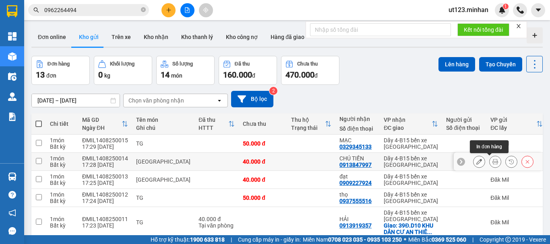
click at [493, 163] on button at bounding box center [495, 162] width 11 height 14
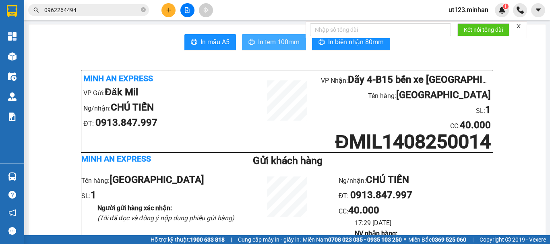
click at [270, 48] on button "In tem 100mm" at bounding box center [274, 42] width 64 height 16
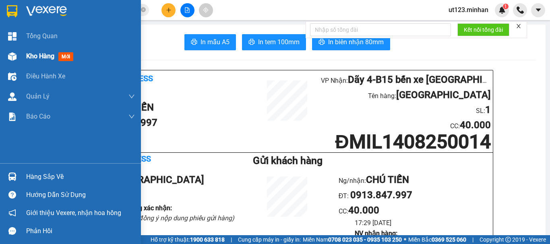
click at [9, 61] on div at bounding box center [12, 57] width 14 height 14
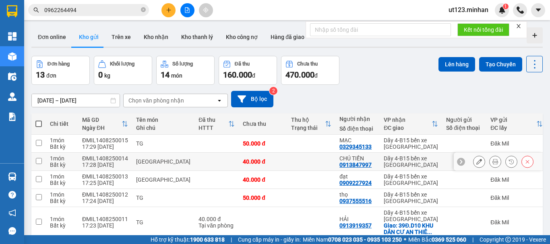
click at [476, 163] on icon at bounding box center [479, 162] width 6 height 6
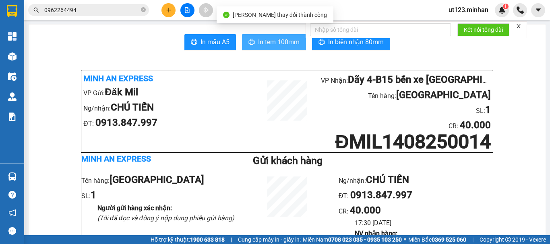
click at [275, 44] on span "In tem 100mm" at bounding box center [278, 42] width 41 height 10
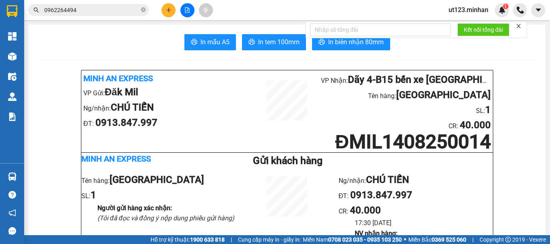
click at [173, 13] on button at bounding box center [169, 10] width 14 height 14
click at [170, 14] on button at bounding box center [169, 10] width 14 height 14
click at [165, 14] on button at bounding box center [169, 10] width 14 height 14
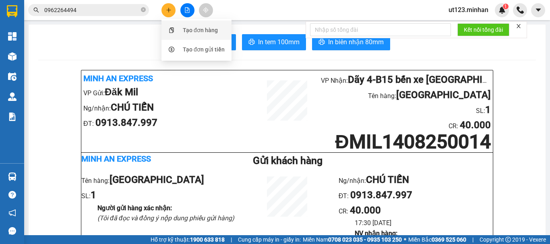
click at [186, 29] on div "Tạo đơn hàng" at bounding box center [200, 30] width 35 height 9
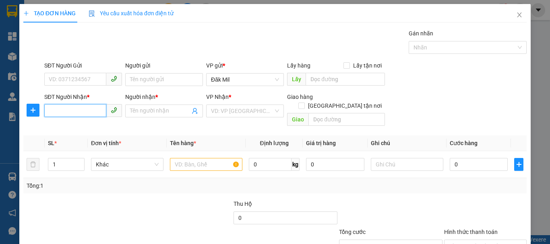
click at [89, 111] on input "SĐT Người Nhận *" at bounding box center [75, 110] width 62 height 13
type input "0938233875"
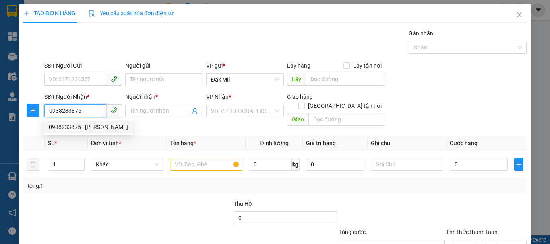
click at [99, 126] on div "0938233875 - [PERSON_NAME]" at bounding box center [88, 127] width 79 height 9
type input "THANH"
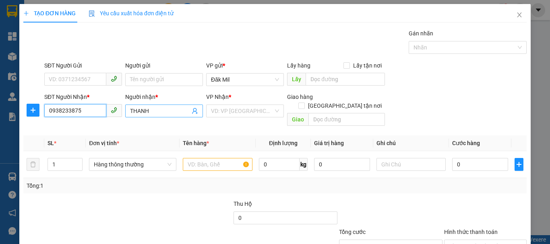
type input "0938233875"
click at [157, 110] on input "THANH" at bounding box center [160, 111] width 60 height 9
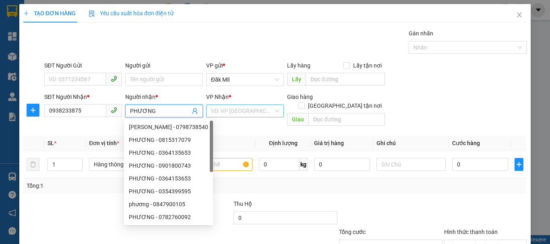
type input "PHƯƠNG"
click at [254, 106] on input "search" at bounding box center [242, 111] width 62 height 12
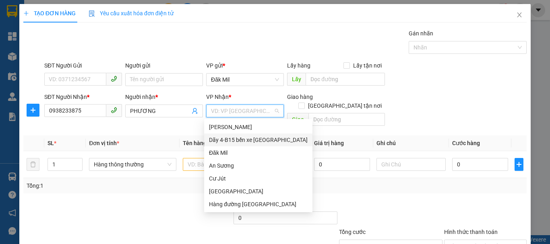
click at [245, 141] on div "Dãy 4-B15 bến xe [GEOGRAPHIC_DATA]" at bounding box center [258, 140] width 99 height 9
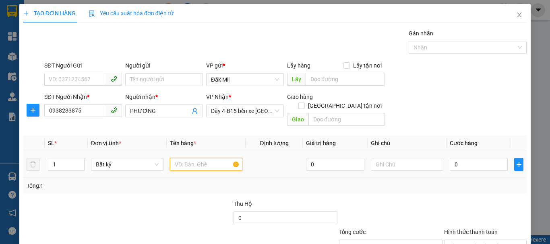
click at [203, 158] on input "text" at bounding box center [206, 164] width 72 height 13
type input "TG"
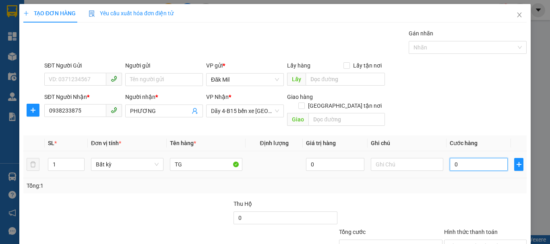
click at [454, 162] on input "0" at bounding box center [479, 164] width 58 height 13
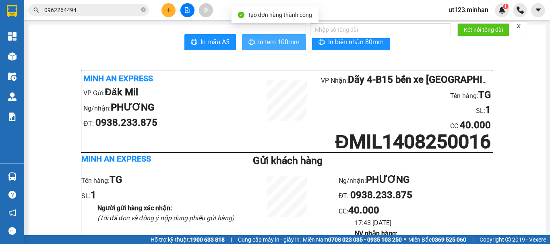
click at [286, 46] on span "In tem 100mm" at bounding box center [278, 42] width 41 height 10
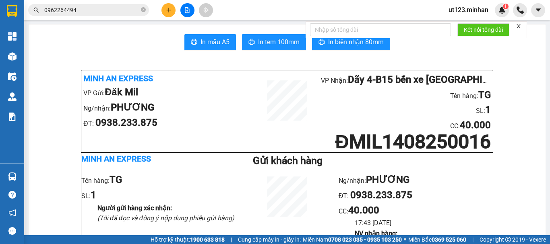
click at [166, 11] on icon "plus" at bounding box center [169, 10] width 6 height 6
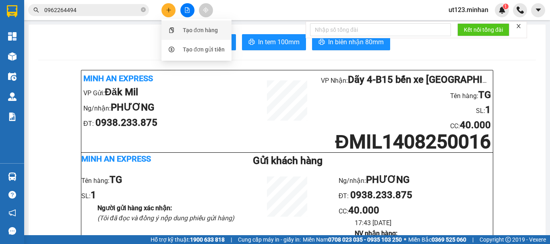
click at [190, 28] on div "Tạo đơn hàng" at bounding box center [200, 30] width 35 height 9
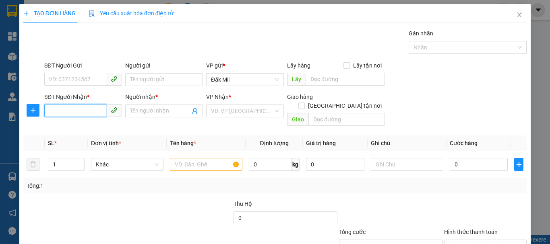
click at [93, 113] on input "SĐT Người Nhận *" at bounding box center [75, 110] width 62 height 13
click at [104, 126] on div "0332553350 - CHIẾN" at bounding box center [82, 127] width 67 height 9
type input "0332553350"
type input "CHIẾN"
type input "0332553350"
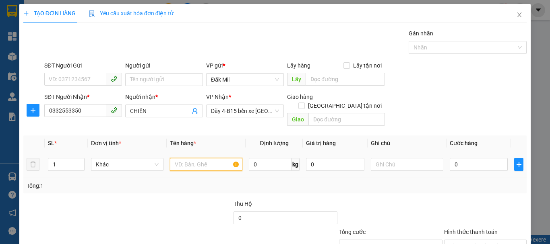
click at [212, 159] on input "text" at bounding box center [206, 164] width 72 height 13
type input "bao x"
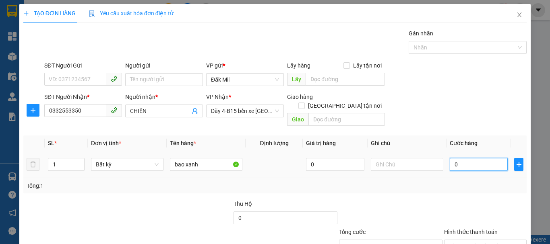
click at [473, 158] on input "0" at bounding box center [479, 164] width 58 height 13
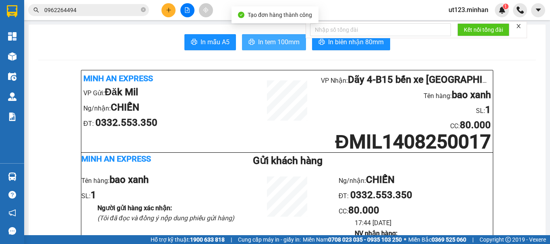
click at [267, 39] on span "In tem 100mm" at bounding box center [278, 42] width 41 height 10
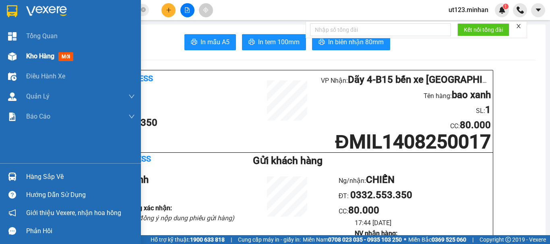
click at [11, 59] on img at bounding box center [12, 56] width 8 height 8
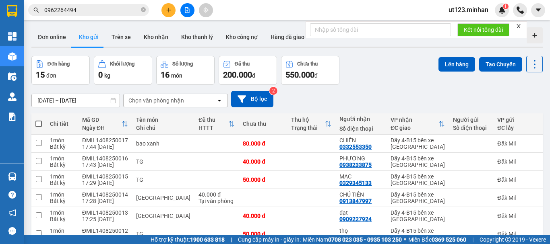
click at [165, 8] on button at bounding box center [169, 10] width 14 height 14
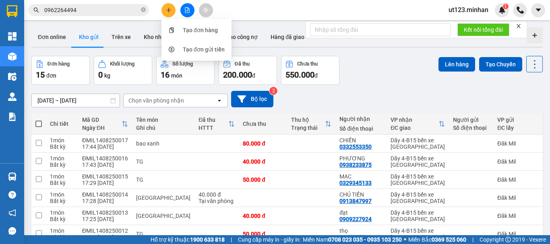
click at [193, 27] on div "ver 1.8.138 Đơn online Kho gửi Trên xe Kho nhận Kho thanh lý Kho công nợ Hàng đ…" at bounding box center [287, 236] width 518 height 425
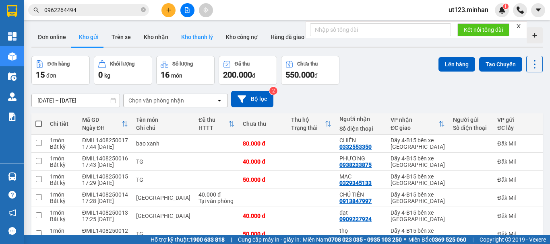
click at [207, 32] on button "Kho thanh lý" at bounding box center [197, 36] width 45 height 19
click at [166, 11] on icon "plus" at bounding box center [169, 10] width 6 height 6
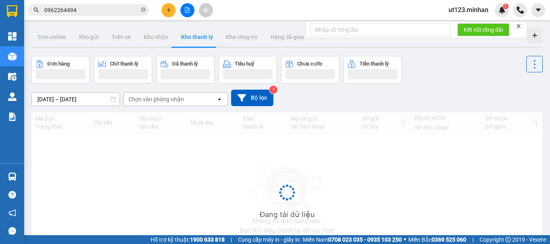
type input "[DATE] – [DATE]"
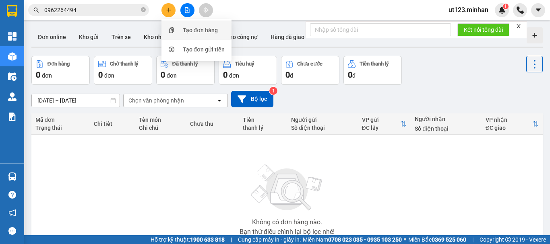
click at [204, 30] on div "Tạo đơn hàng" at bounding box center [200, 30] width 35 height 9
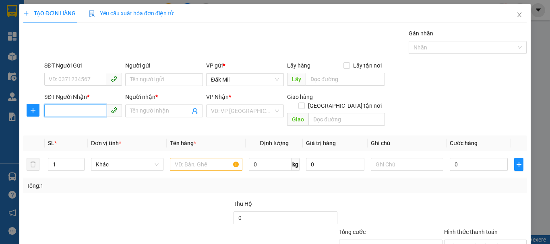
click at [72, 110] on input "SĐT Người Nhận *" at bounding box center [75, 110] width 62 height 13
type input "0987639862"
click at [82, 125] on div "0987639862 - THÀ" at bounding box center [82, 127] width 67 height 9
type input "THÀ"
type input "0987639862"
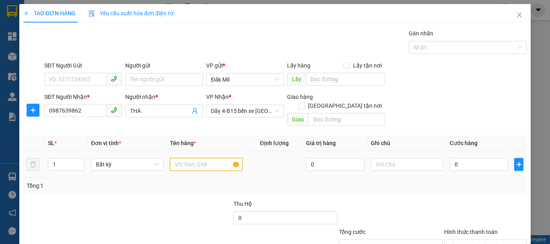
click at [202, 158] on input "text" at bounding box center [206, 164] width 72 height 13
type input "tg"
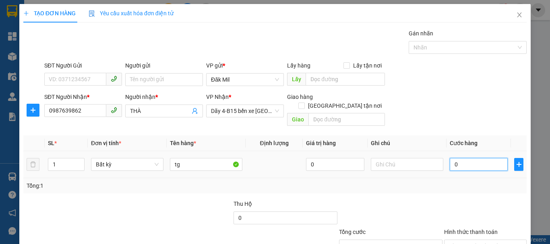
click at [453, 158] on input "0" at bounding box center [479, 164] width 58 height 13
type input "4"
type input "40"
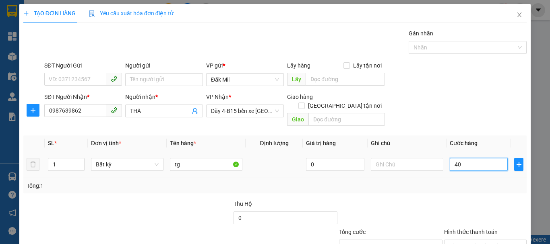
type input "40"
click at [478, 240] on input "Hình thức thanh toán" at bounding box center [482, 246] width 67 height 12
type input "40.000"
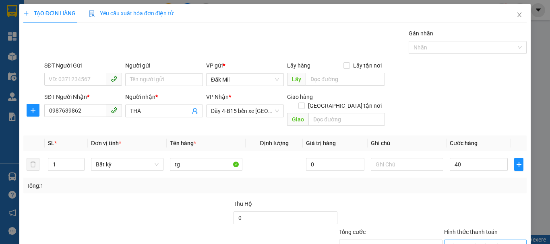
type input "40.000"
drag, startPoint x: 481, startPoint y: 197, endPoint x: 493, endPoint y: 210, distance: 18.2
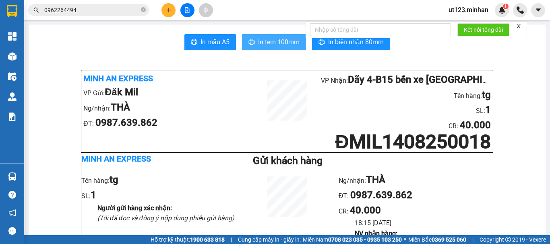
click at [283, 41] on span "In tem 100mm" at bounding box center [278, 42] width 41 height 10
click at [173, 12] on button at bounding box center [169, 10] width 14 height 14
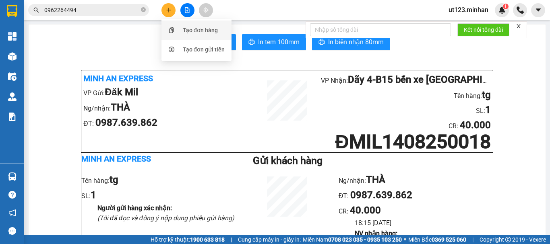
click at [192, 29] on div "Tạo đơn hàng" at bounding box center [200, 30] width 35 height 9
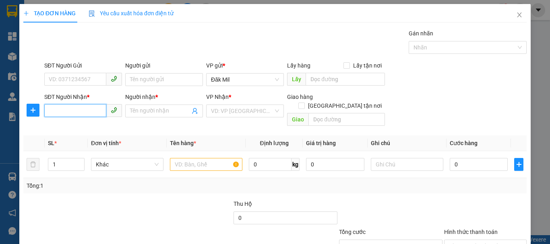
click at [91, 116] on input "SĐT Người Nhận *" at bounding box center [75, 110] width 62 height 13
type input "0902858077"
click at [139, 110] on input "Người nhận *" at bounding box center [160, 111] width 60 height 9
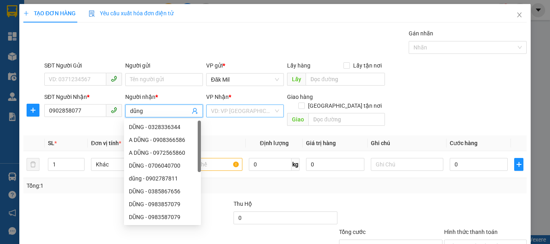
type input "dũng"
drag, startPoint x: 217, startPoint y: 115, endPoint x: 232, endPoint y: 114, distance: 14.9
click at [221, 114] on input "search" at bounding box center [242, 111] width 62 height 12
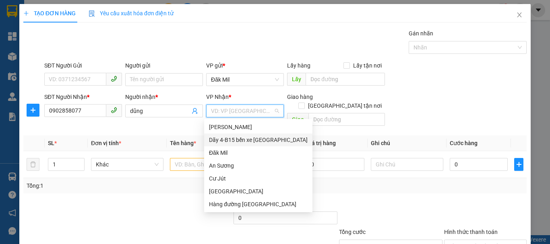
click at [259, 142] on div "Dãy 4-B15 bến xe [GEOGRAPHIC_DATA]" at bounding box center [258, 140] width 99 height 9
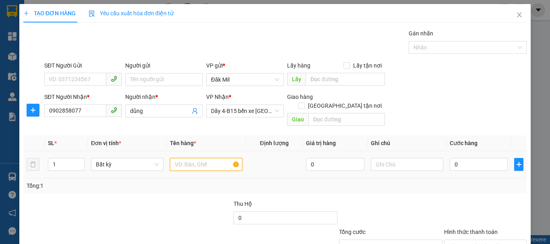
click at [203, 158] on input "text" at bounding box center [206, 164] width 72 height 13
type input "tg"
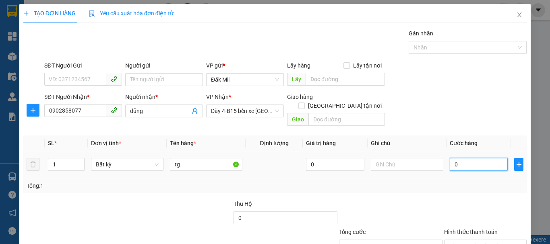
click at [469, 158] on input "0" at bounding box center [479, 164] width 58 height 13
type input "6"
type input "60"
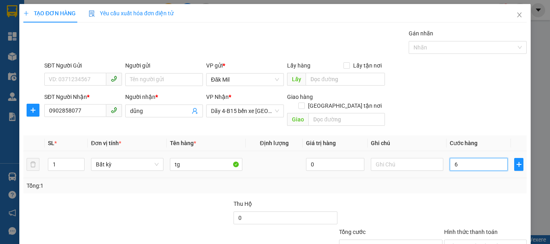
type input "60"
type input "60.000"
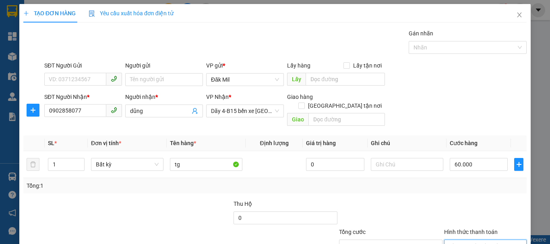
click at [483, 240] on input "Hình thức thanh toán" at bounding box center [482, 246] width 67 height 12
drag, startPoint x: 496, startPoint y: 228, endPoint x: 491, endPoint y: 223, distance: 7.1
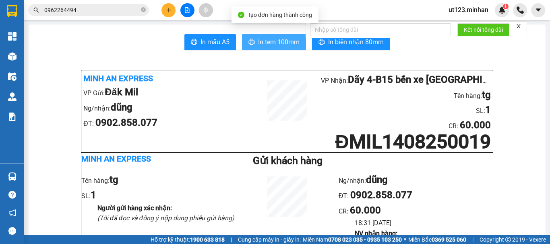
click at [282, 46] on span "In tem 100mm" at bounding box center [278, 42] width 41 height 10
